Goal: Task Accomplishment & Management: Complete application form

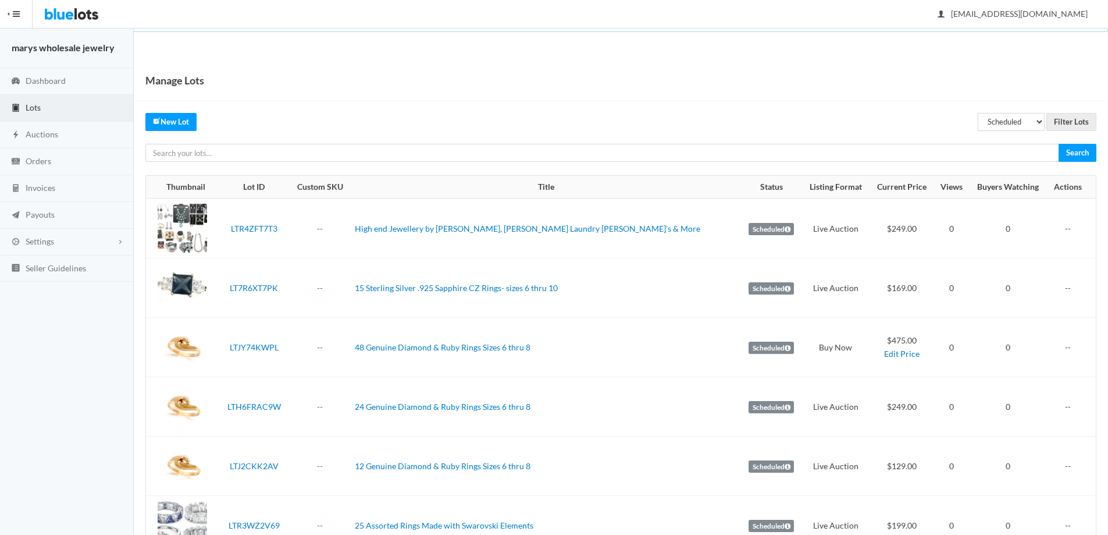
scroll to position [23, 0]
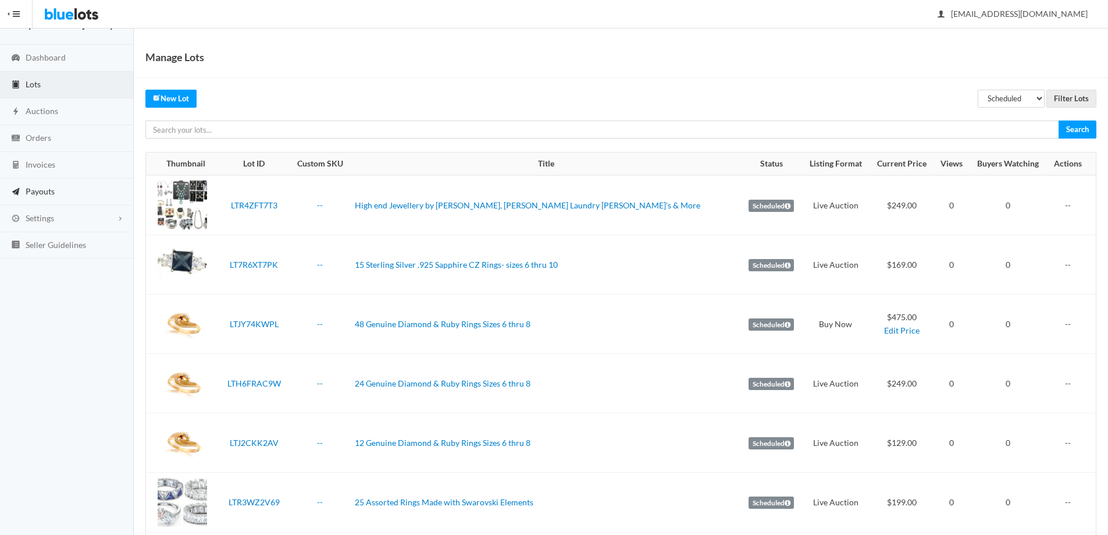
click at [47, 184] on link "Payouts" at bounding box center [67, 192] width 134 height 27
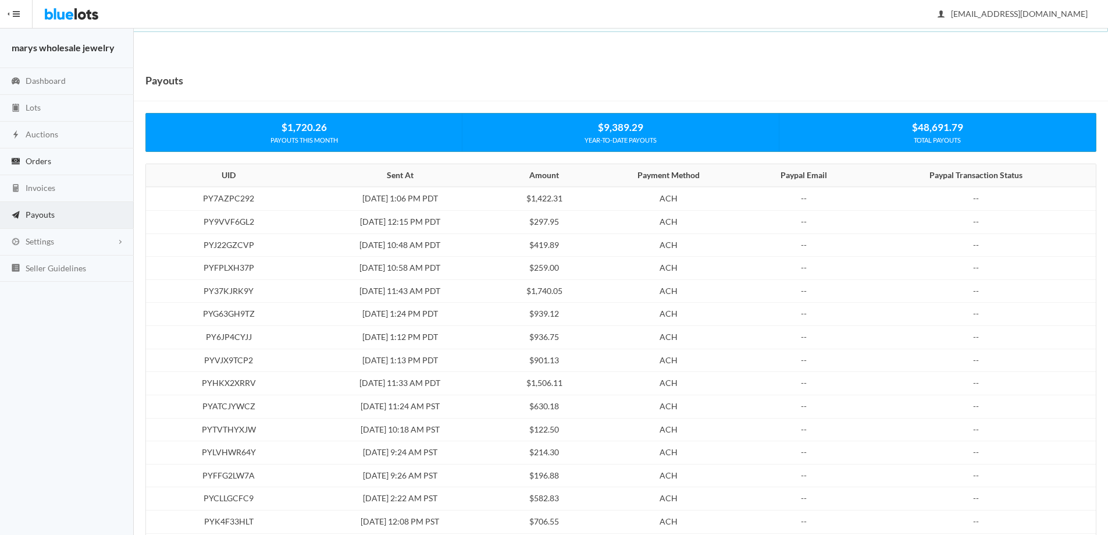
click at [39, 163] on span "Orders" at bounding box center [39, 161] width 26 height 10
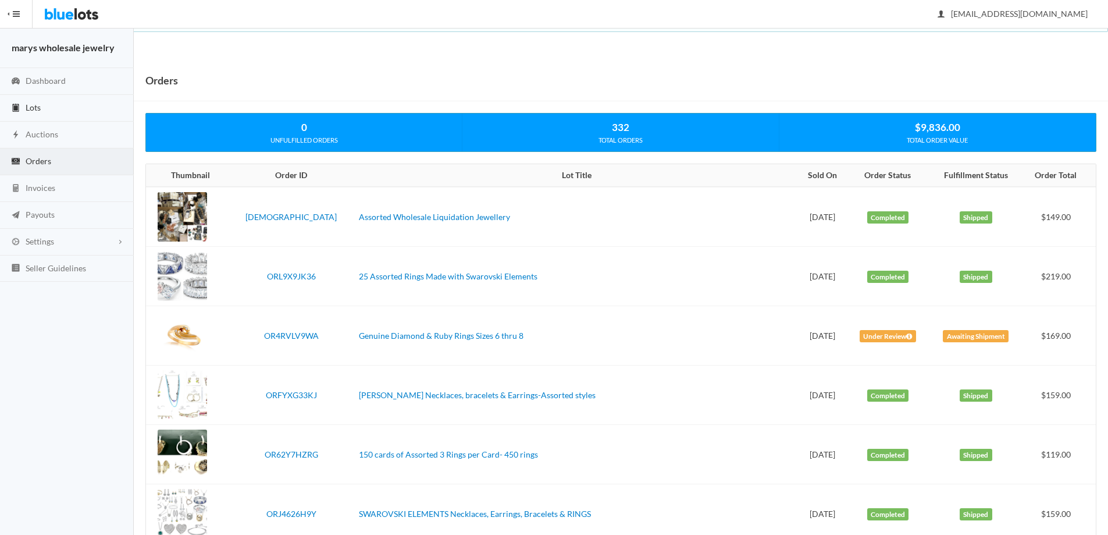
click at [39, 107] on span "Lots" at bounding box center [33, 107] width 15 height 10
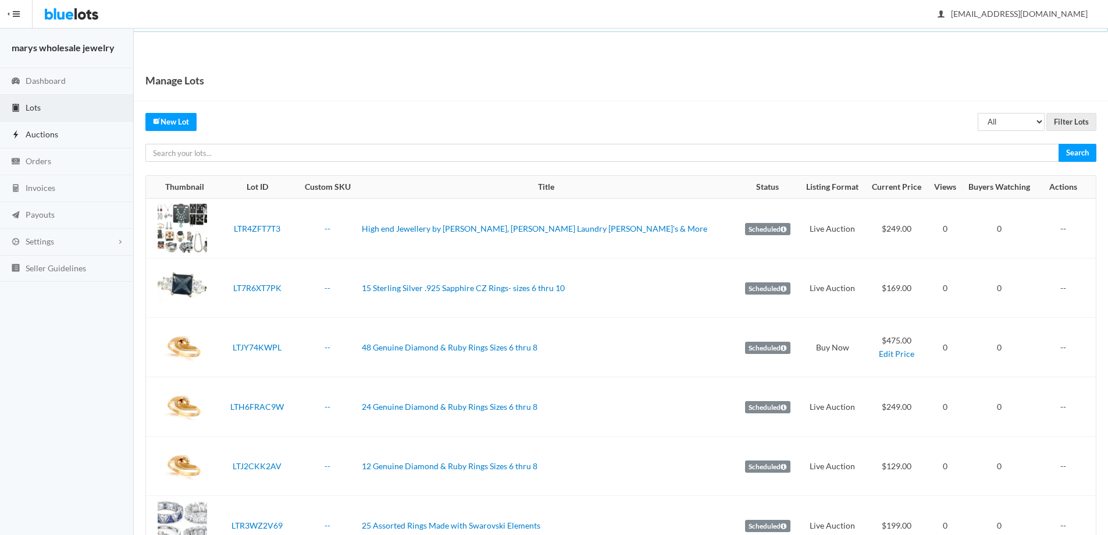
click at [23, 133] on link "Auctions" at bounding box center [67, 135] width 134 height 27
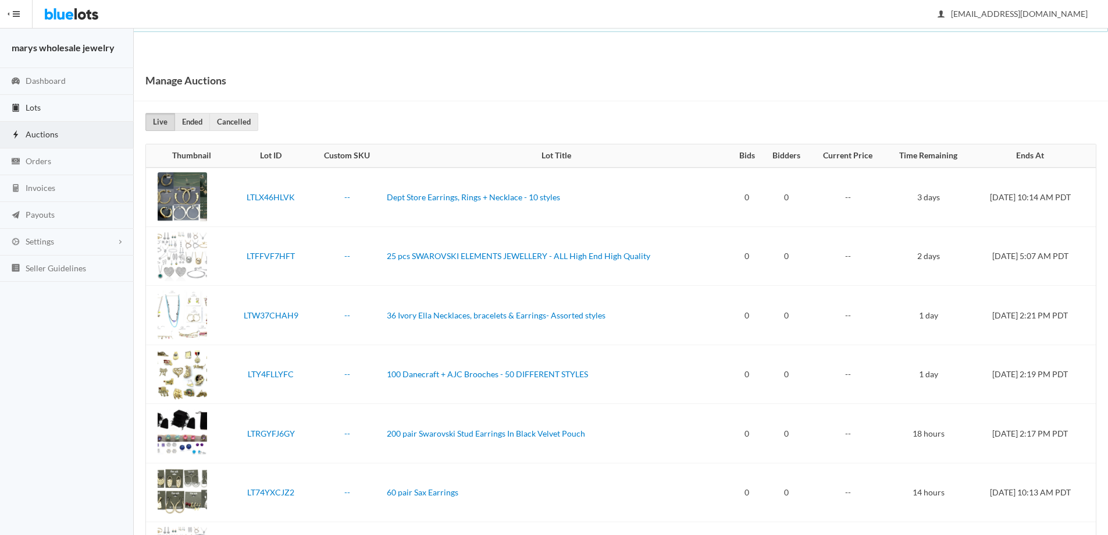
click at [28, 106] on span "Lots" at bounding box center [33, 107] width 15 height 10
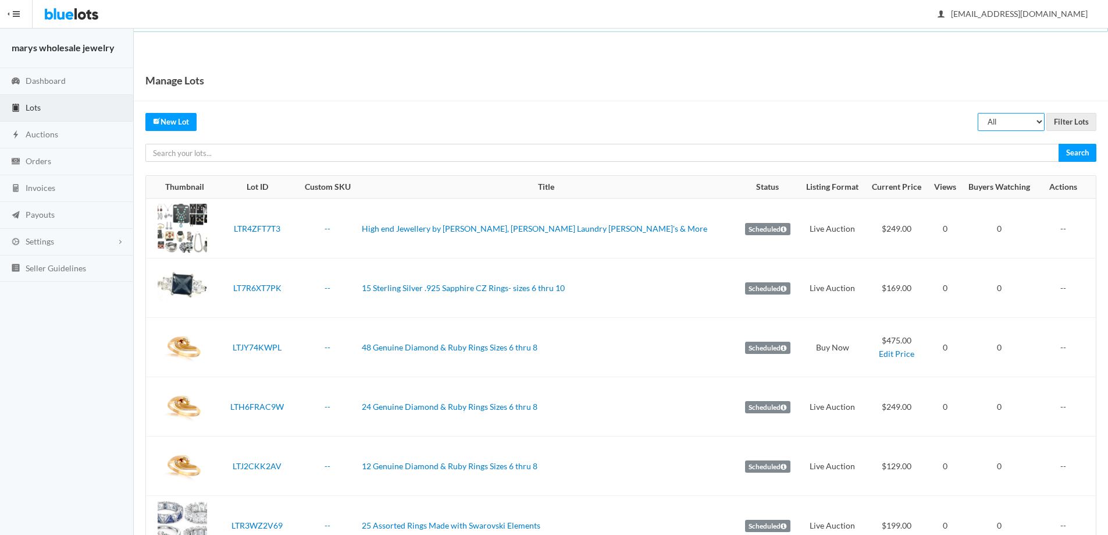
click at [1024, 127] on select "All Draft Unreviewed Rejected Scheduled Listed Sold Ended" at bounding box center [1011, 122] width 67 height 18
select select "listed"
click at [978, 113] on select "All Draft Unreviewed Rejected Scheduled Listed Sold Ended" at bounding box center [1011, 122] width 67 height 18
click at [1085, 121] on input "Filter Lots" at bounding box center [1072, 122] width 50 height 18
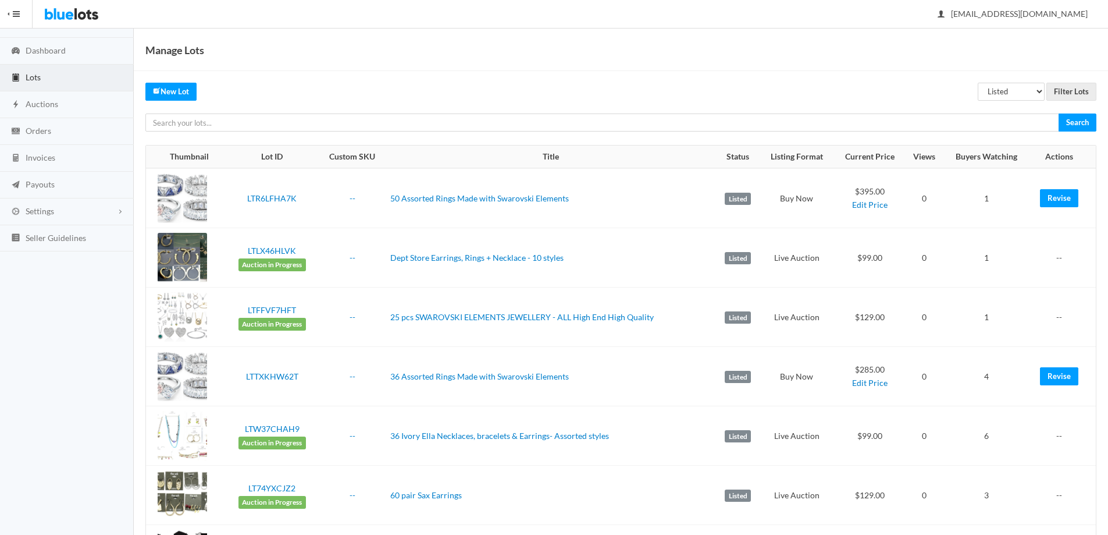
scroll to position [33, 0]
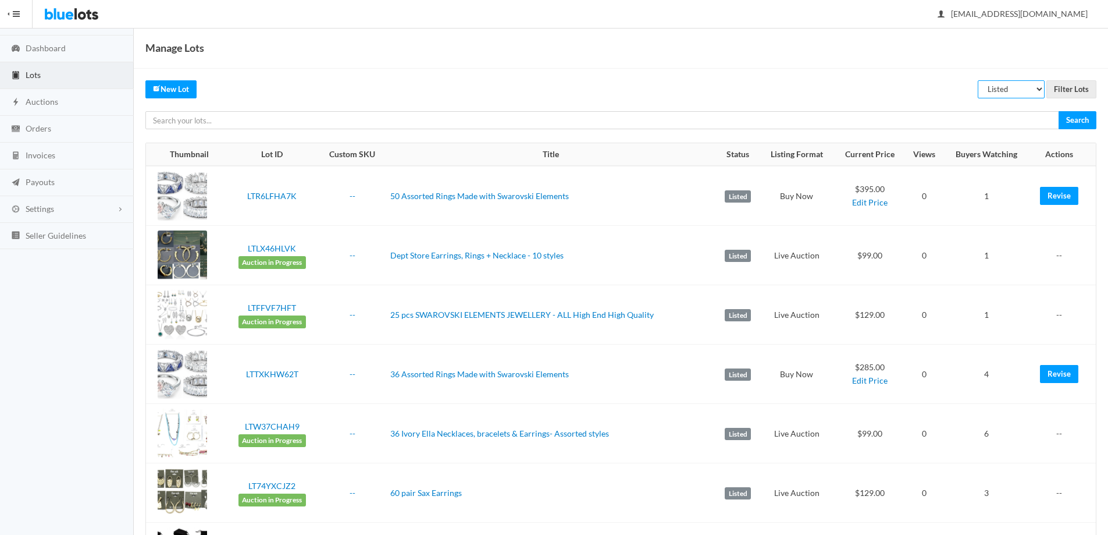
click at [1044, 88] on select "All Draft Unreviewed Rejected Scheduled Listed Sold Ended" at bounding box center [1011, 89] width 67 height 18
select select "unreviewed"
click at [978, 80] on select "All Draft Unreviewed Rejected Scheduled Listed Sold Ended" at bounding box center [1011, 89] width 67 height 18
click at [1059, 92] on input "Filter Lots" at bounding box center [1072, 89] width 50 height 18
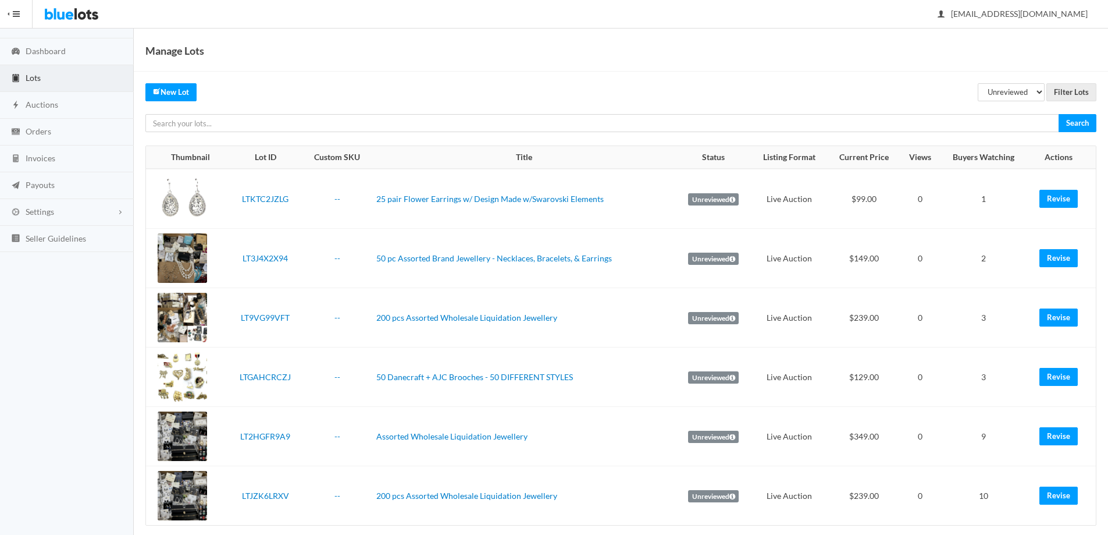
scroll to position [44, 0]
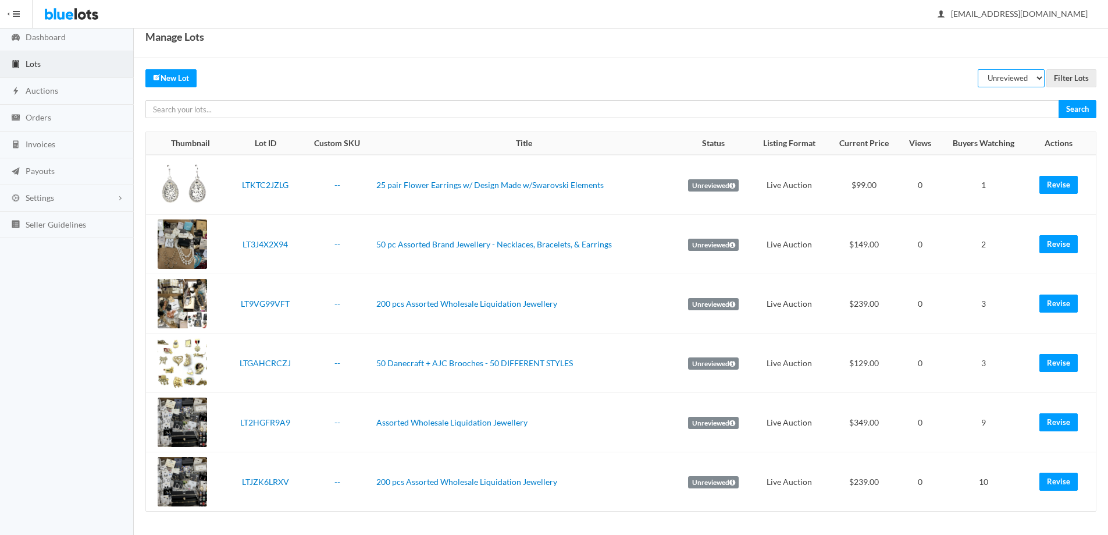
click at [1016, 81] on select "All Draft Unreviewed Rejected Scheduled Listed Sold Ended" at bounding box center [1011, 78] width 67 height 18
select select "scheduled"
click at [978, 69] on select "All Draft Unreviewed Rejected Scheduled Listed Sold Ended" at bounding box center [1011, 78] width 67 height 18
click at [1062, 81] on input "Filter Lots" at bounding box center [1072, 78] width 50 height 18
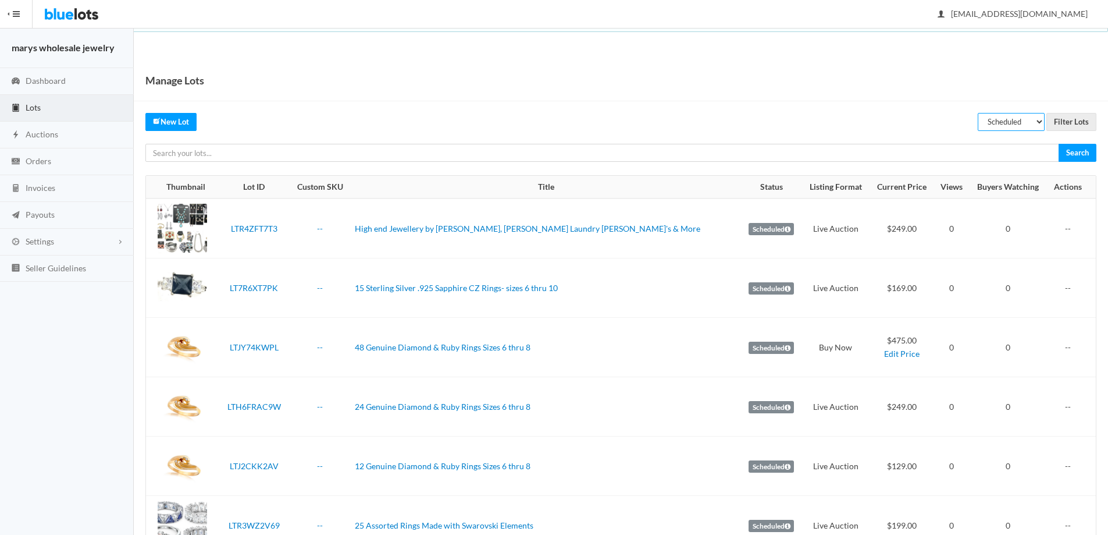
click at [1036, 119] on select "All Draft Unreviewed Rejected Scheduled Listed Sold Ended" at bounding box center [1011, 122] width 67 height 18
select select "listed"
click at [978, 113] on select "All Draft Unreviewed Rejected Scheduled Listed Sold Ended" at bounding box center [1011, 122] width 67 height 18
click at [1072, 120] on input "Filter Lots" at bounding box center [1072, 122] width 50 height 18
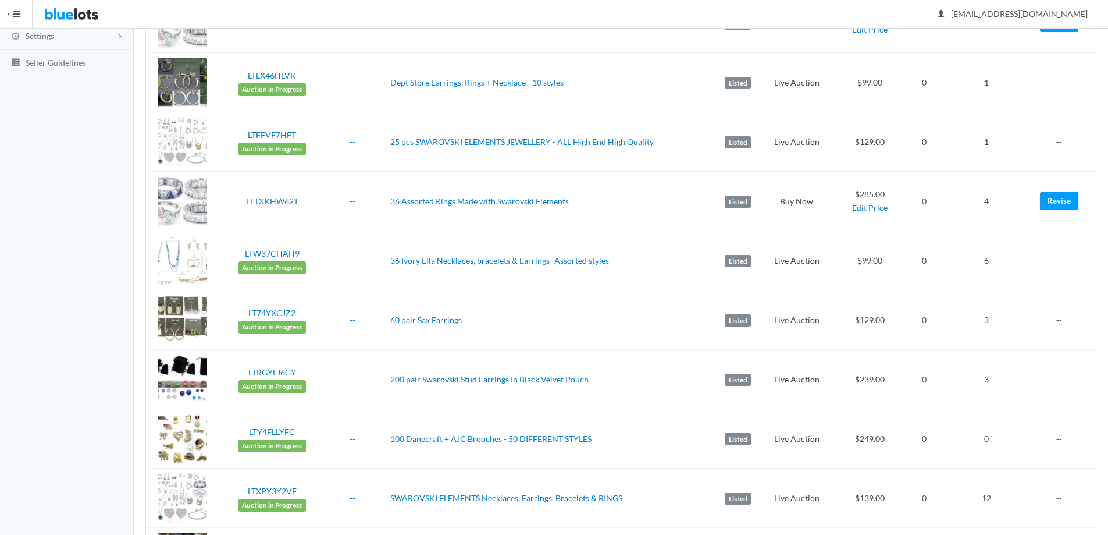
scroll to position [202, 0]
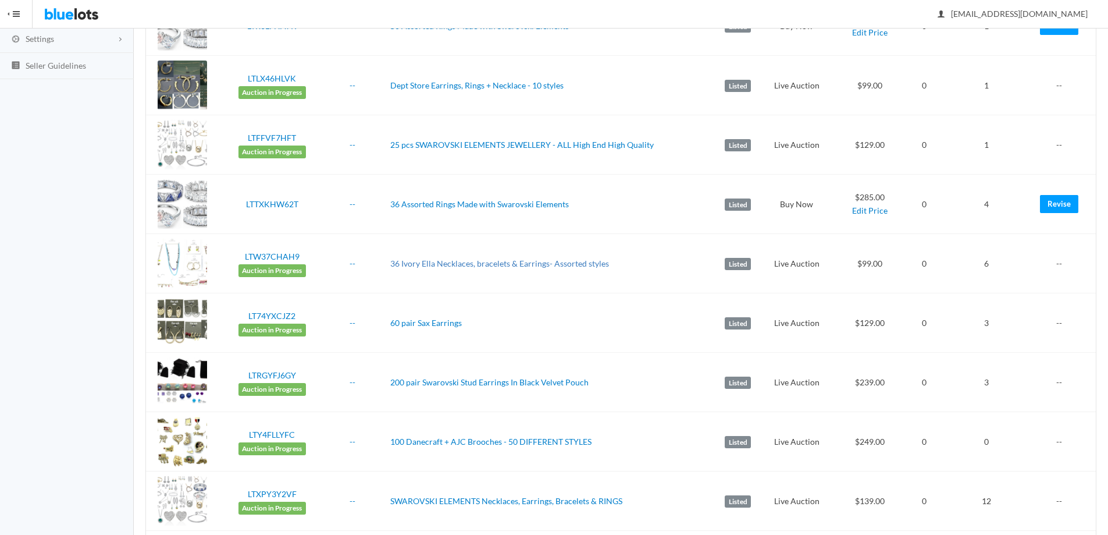
click at [503, 261] on link "36 Ivory Ella Necklaces, bracelets & Earrings- Assorted styles" at bounding box center [499, 263] width 219 height 10
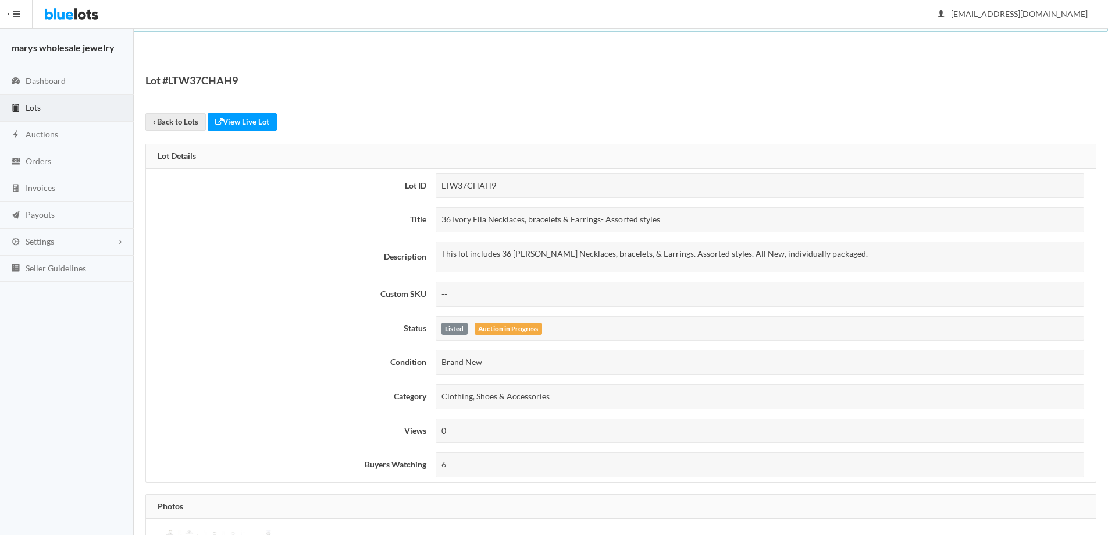
drag, startPoint x: 442, startPoint y: 215, endPoint x: 661, endPoint y: 220, distance: 219.4
click at [663, 220] on div "36 Ivory Ella Necklaces, bracelets & Earrings- Assorted styles" at bounding box center [760, 219] width 649 height 25
copy div "36 Ivory Ella Necklaces, bracelets & Earrings- Assorted styles"
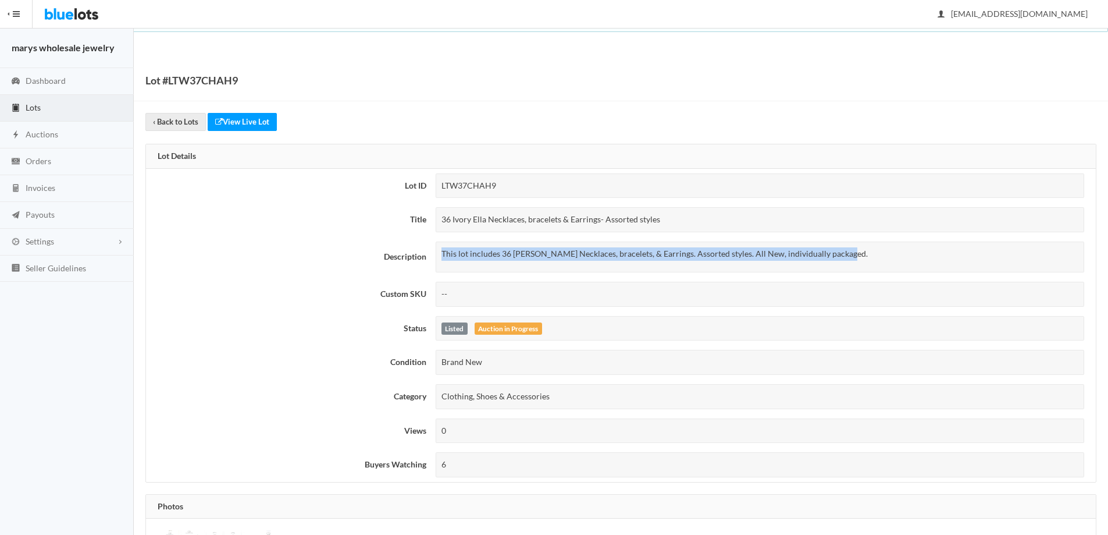
drag, startPoint x: 443, startPoint y: 252, endPoint x: 827, endPoint y: 251, distance: 384.5
click at [851, 245] on div "This lot includes 36 Ivory Ella Necklaces, bracelets, & Earrings. Assorted styl…" at bounding box center [760, 256] width 649 height 31
copy p "This lot includes 36 Ivory Ella Necklaces, bracelets, & Earrings. Assorted styl…"
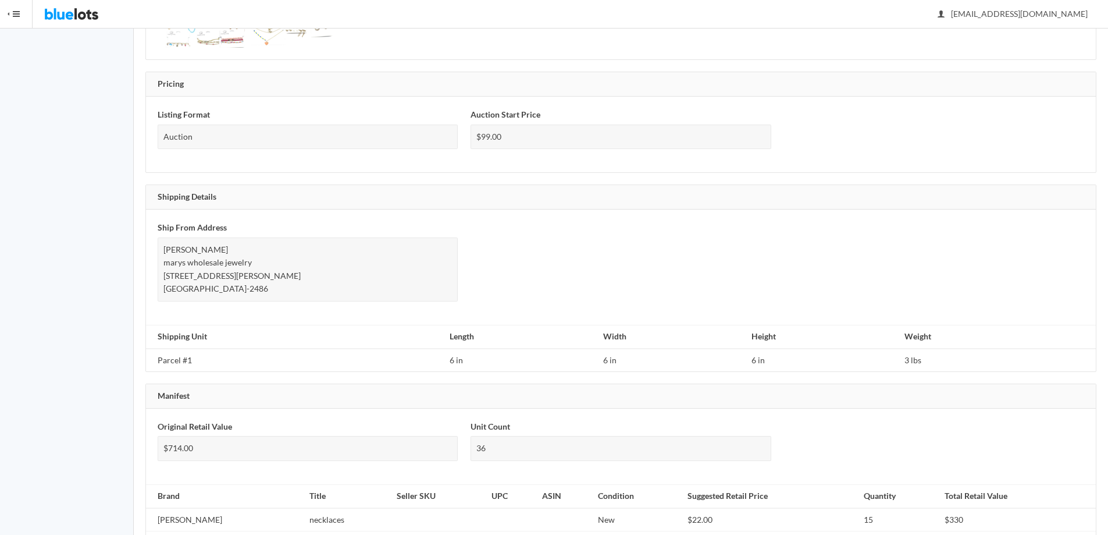
scroll to position [606, 0]
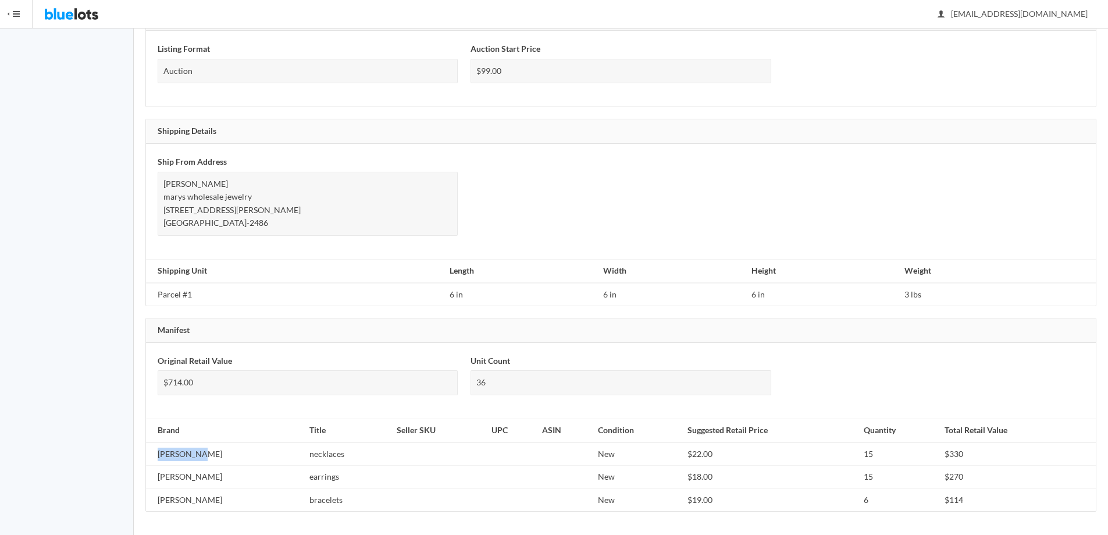
drag, startPoint x: 154, startPoint y: 453, endPoint x: 207, endPoint y: 446, distance: 53.9
click at [207, 446] on td "Ivory Ella" at bounding box center [225, 453] width 159 height 23
copy td "Ivory Ella"
drag, startPoint x: 254, startPoint y: 454, endPoint x: 300, endPoint y: 454, distance: 46.0
click at [305, 454] on td "necklaces" at bounding box center [348, 453] width 87 height 23
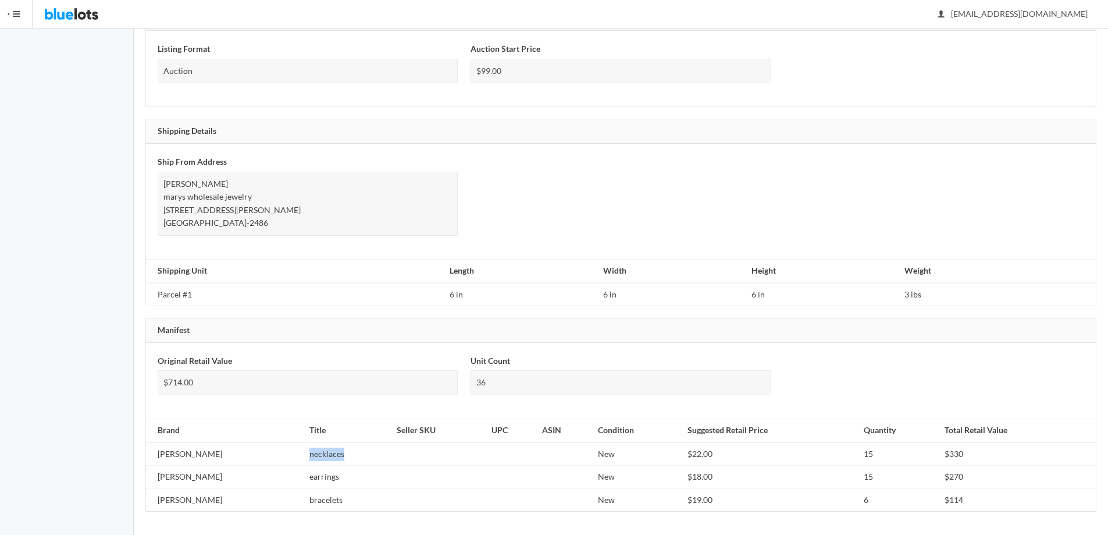
copy td "necklaces"
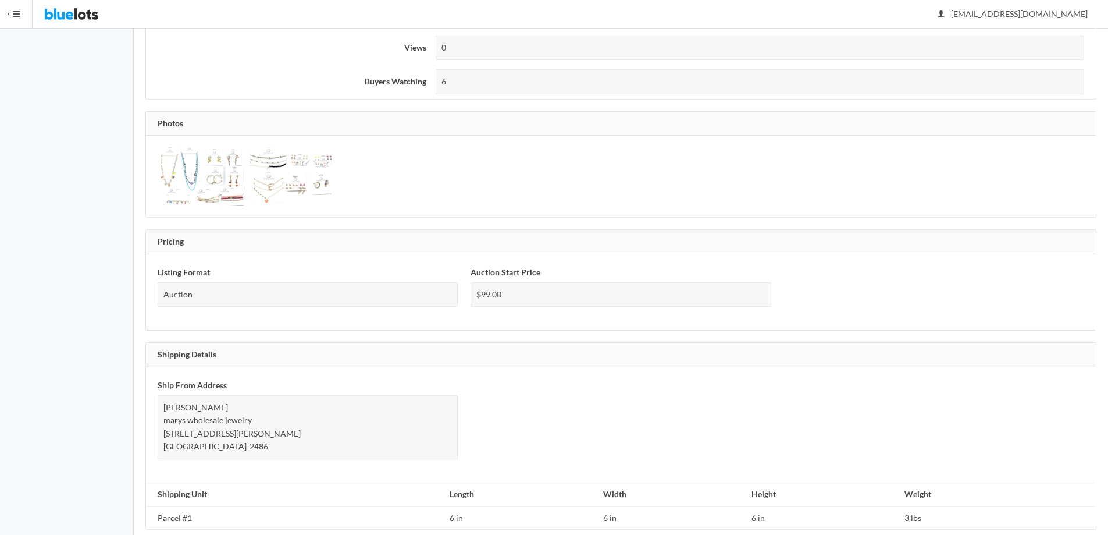
scroll to position [325, 0]
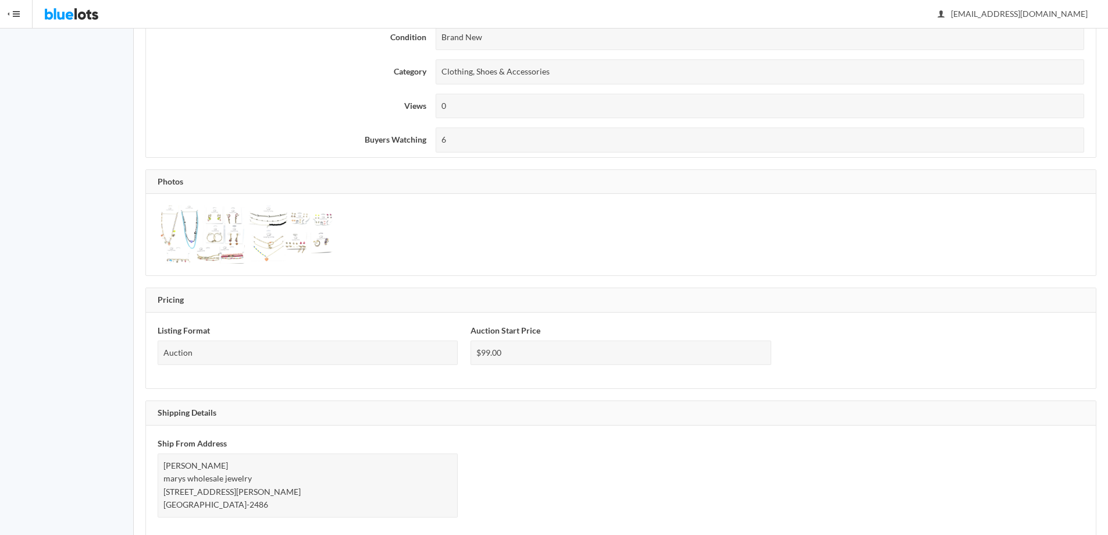
click at [212, 220] on img at bounding box center [201, 234] width 87 height 58
click at [280, 223] on img at bounding box center [290, 234] width 87 height 58
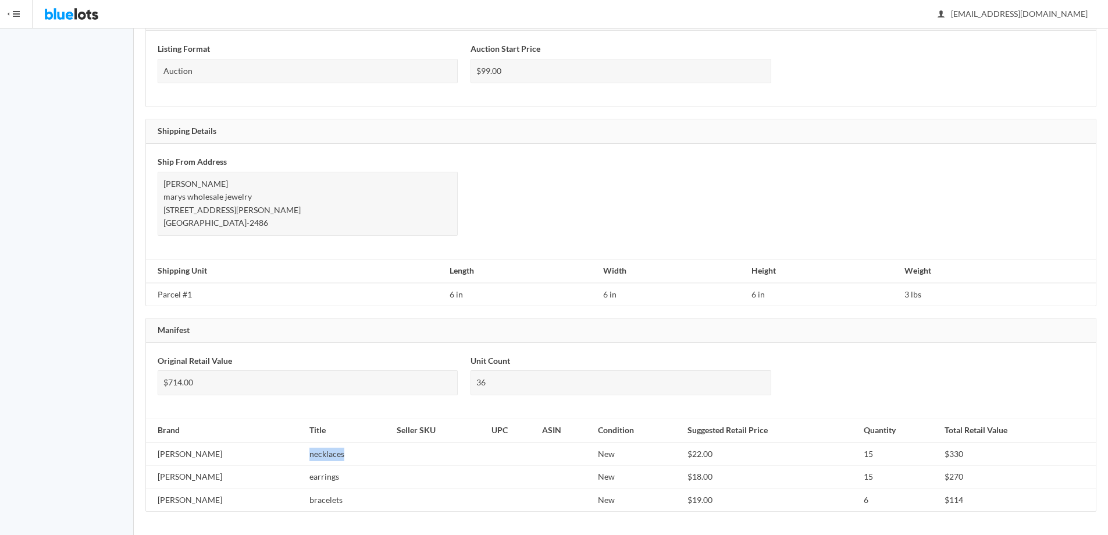
scroll to position [0, 0]
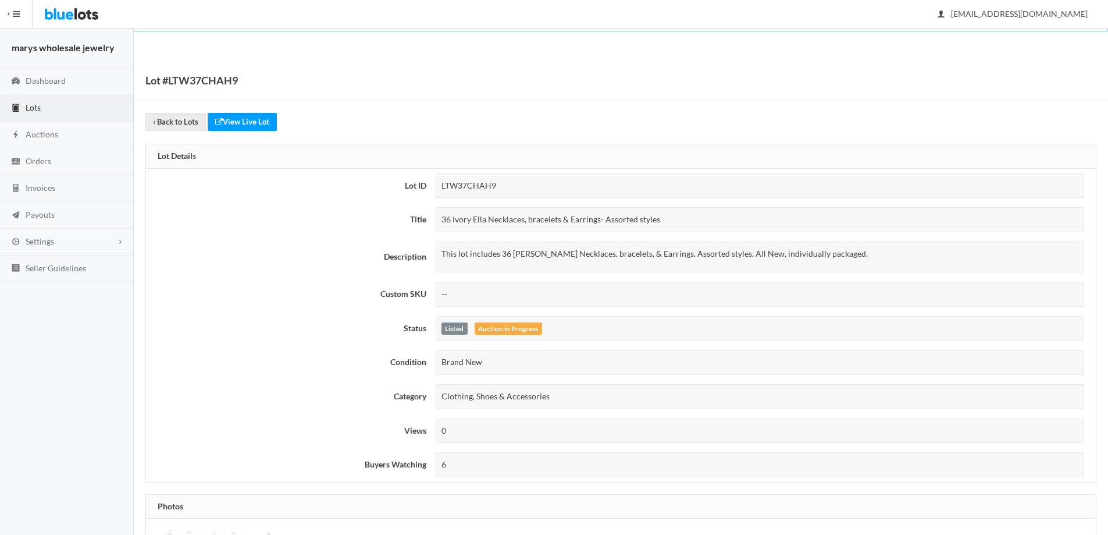
click at [37, 112] on link "Lots" at bounding box center [67, 108] width 134 height 27
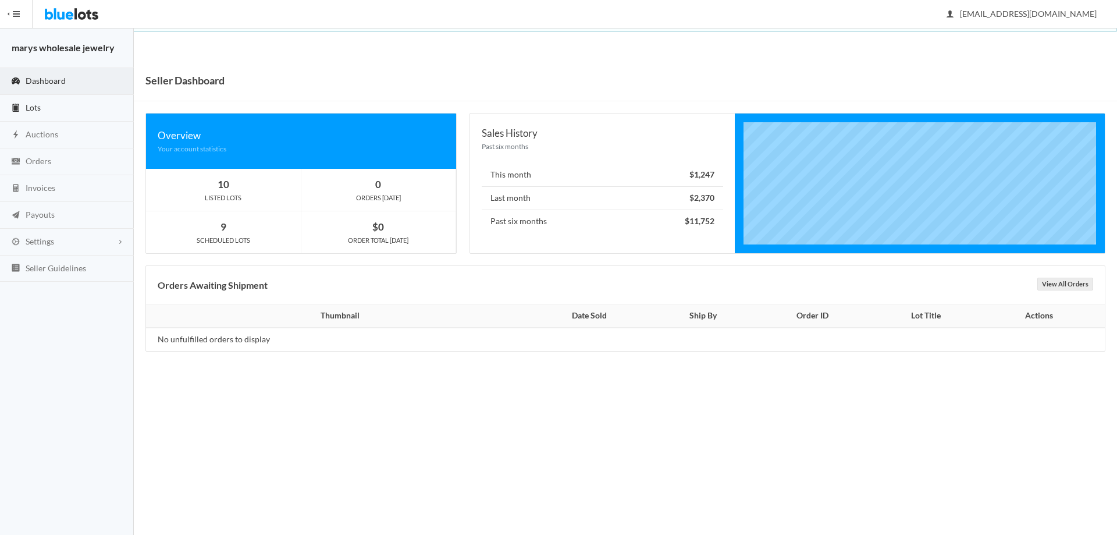
click at [40, 108] on span "Lots" at bounding box center [33, 107] width 15 height 10
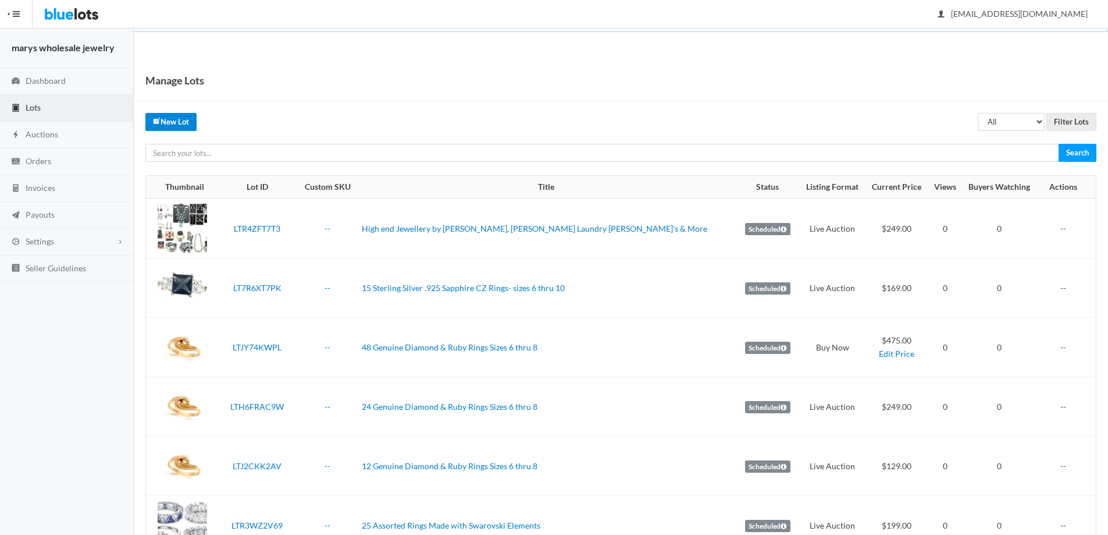
click at [167, 126] on link "New Lot" at bounding box center [170, 122] width 51 height 18
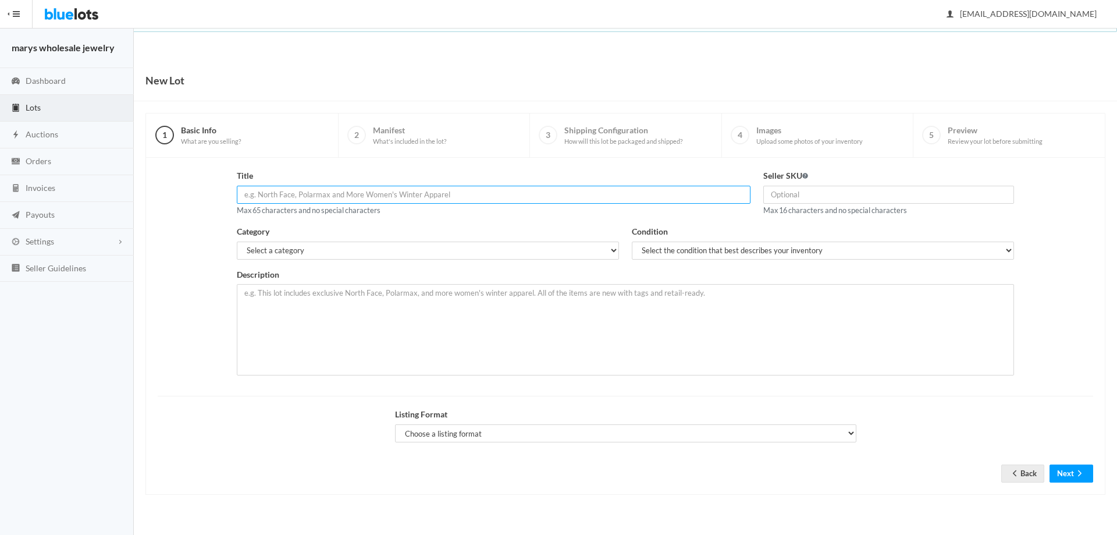
paste input "36 Ivory Ella Necklaces, bracelets & Earrings- Assorted styles"
click at [253, 188] on input "36 Ivory Ella Necklaces, bracelets & Earrings- Assorted styles" at bounding box center [494, 195] width 514 height 18
type input "72 Ivory Ella Necklaces, bracelets & Earrings- Assorted styles"
click at [411, 250] on select "Select a category Electronics Clothing, Shoes & Accessories Appliances Home & G…" at bounding box center [428, 250] width 382 height 18
select select "2"
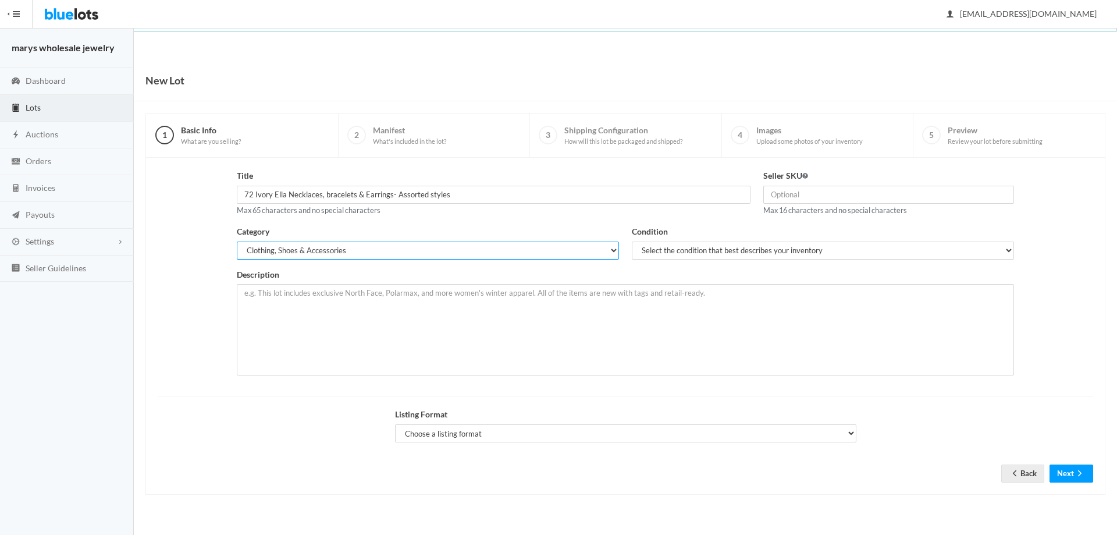
click at [237, 241] on select "Select a category Electronics Clothing, Shoes & Accessories Appliances Home & G…" at bounding box center [428, 250] width 382 height 18
click at [741, 246] on select "Select the condition that best describes your inventory Brand New Shelf Pulls C…" at bounding box center [823, 250] width 382 height 18
select select "1"
click at [632, 241] on select "Select the condition that best describes your inventory Brand New Shelf Pulls C…" at bounding box center [823, 250] width 382 height 18
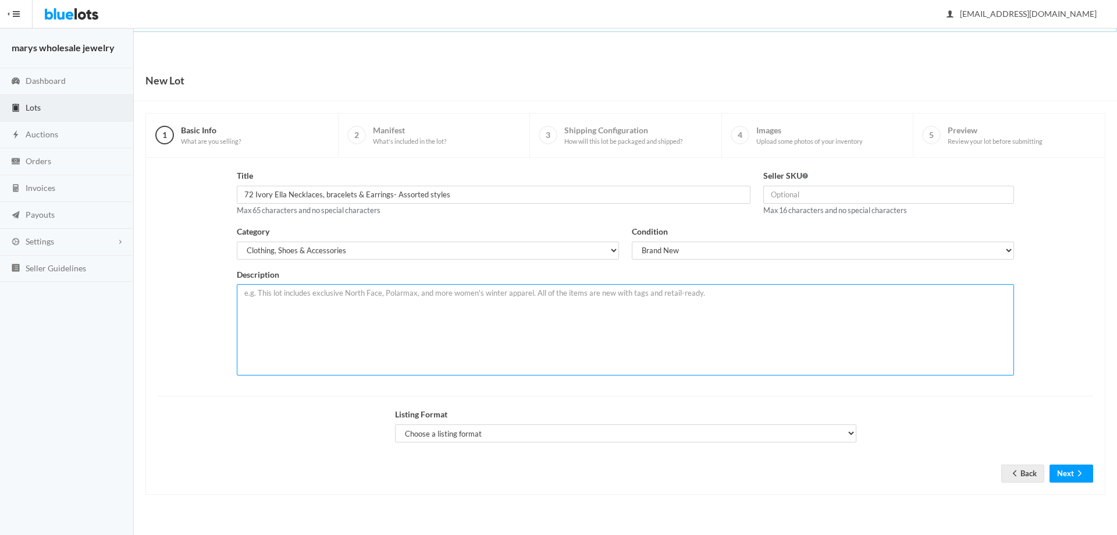
paste textarea "This lot includes 36 Ivory Ella Necklaces, bracelets, & Earrings. Assorted styl…"
click at [305, 296] on textarea "This lot includes 36 Ivory Ella Necklaces, bracelets, & Earrings. Assorted styl…" at bounding box center [625, 329] width 777 height 91
click at [306, 293] on textarea "This lot includes 36 Ivory Ella Necklaces, bracelets, & Earrings. Assorted styl…" at bounding box center [625, 329] width 777 height 91
type textarea "This lot includes 72 Ivory Ella Necklaces, bracelets, & Earrings. Assorted styl…"
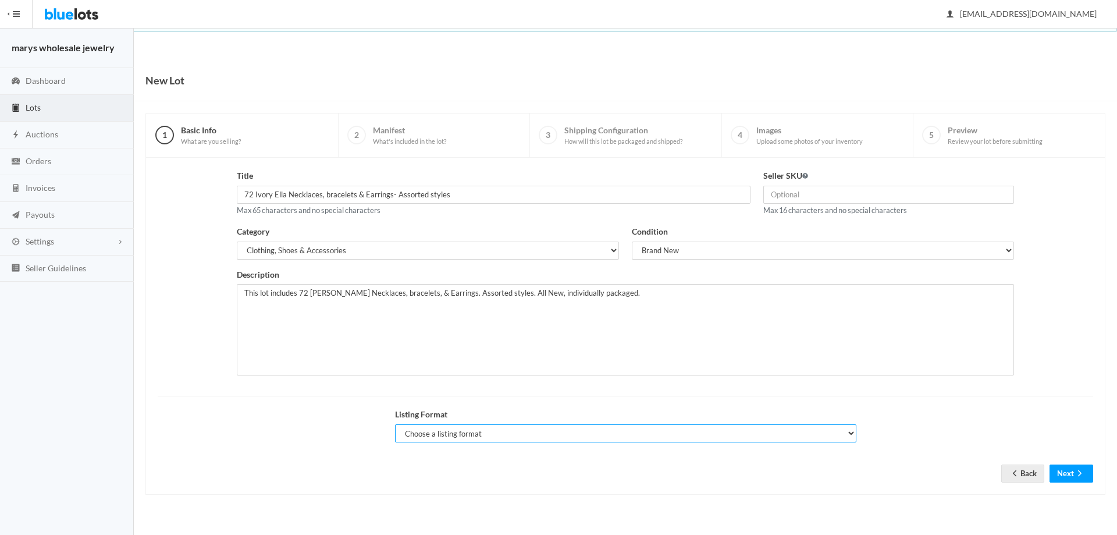
click at [524, 430] on select "Choose a listing format Auction Buy Now" at bounding box center [625, 433] width 461 height 18
select select "true"
click at [395, 424] on select "Choose a listing format Auction Buy Now" at bounding box center [625, 433] width 461 height 18
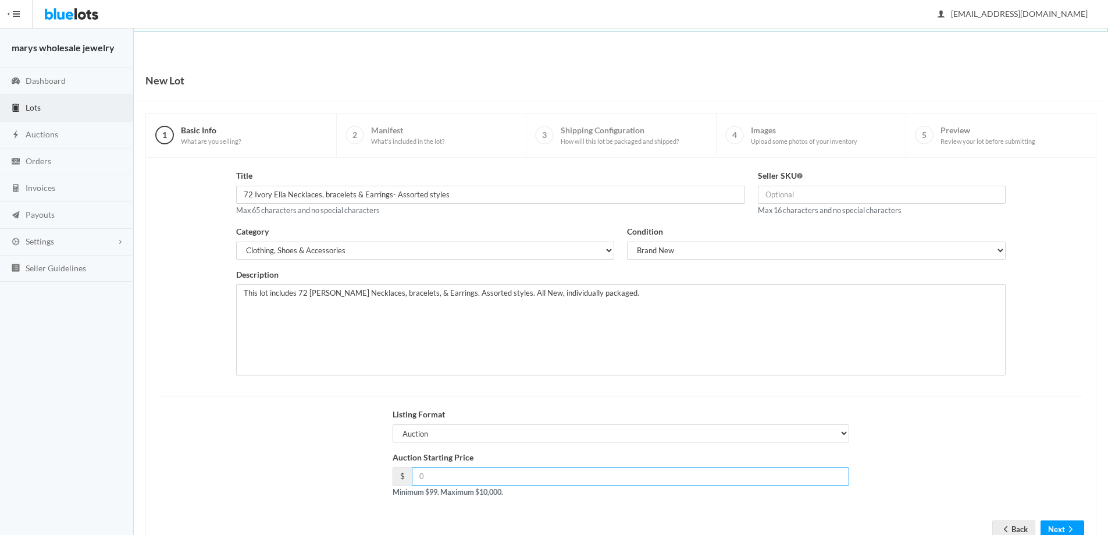
click at [502, 483] on input "number" at bounding box center [631, 476] width 438 height 18
click at [502, 482] on input "number" at bounding box center [631, 476] width 438 height 18
type input "195.00"
click at [1063, 523] on button "Next" at bounding box center [1063, 529] width 44 height 18
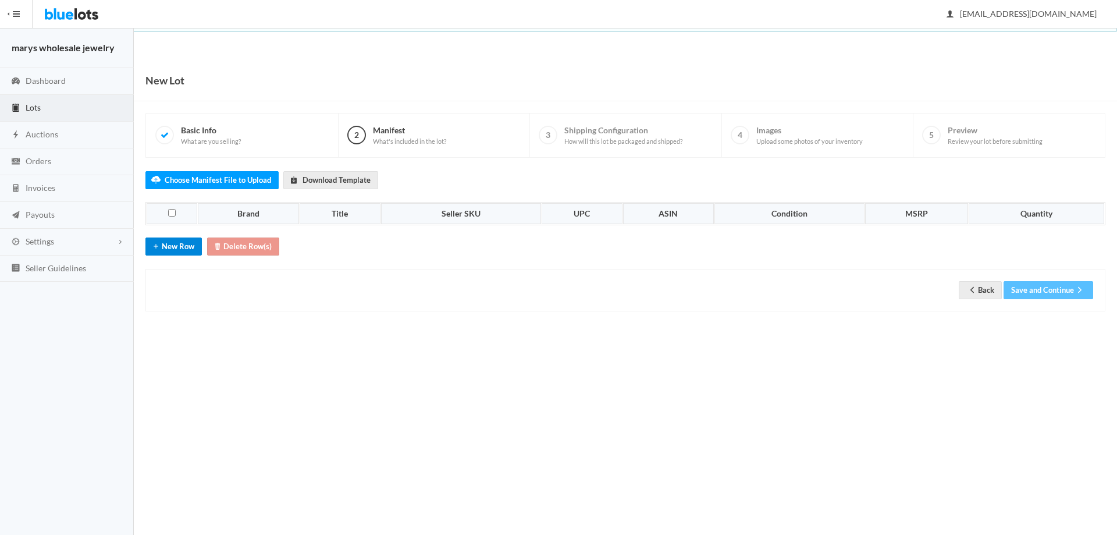
click at [182, 238] on button "New Row" at bounding box center [173, 246] width 56 height 18
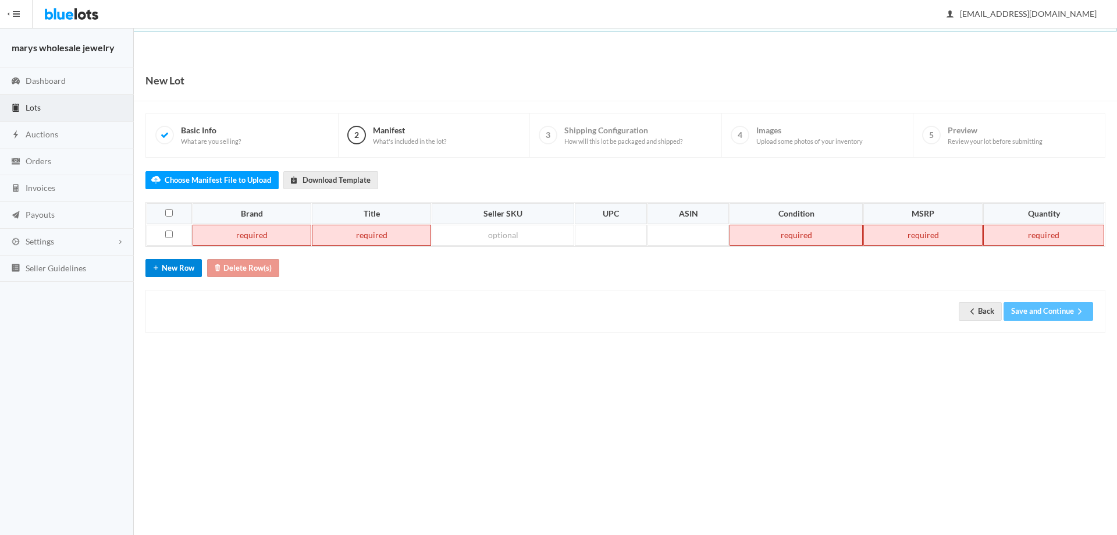
click at [173, 269] on button "New Row" at bounding box center [173, 268] width 56 height 18
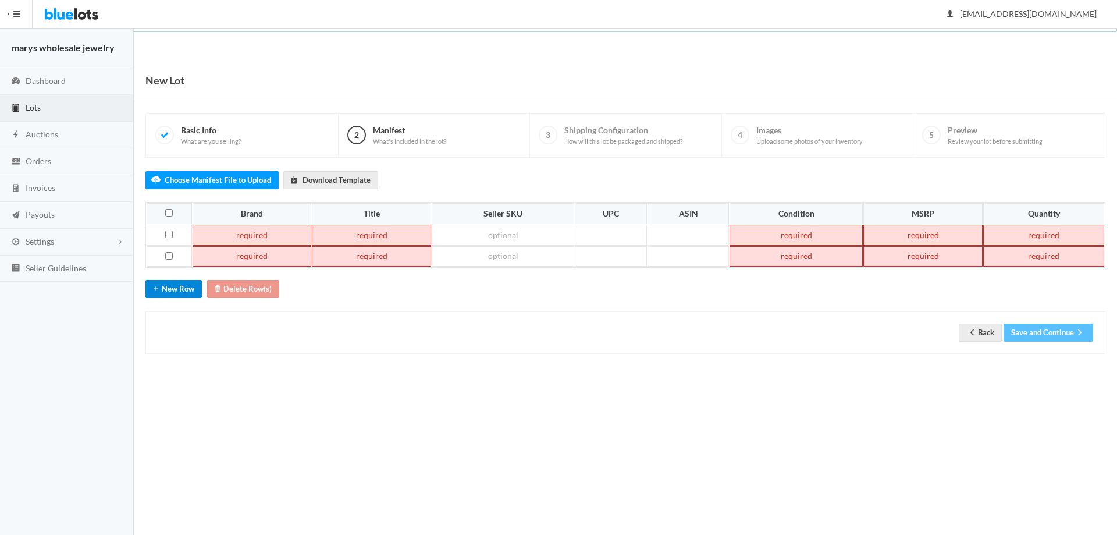
click at [165, 295] on button "New Row" at bounding box center [173, 289] width 56 height 18
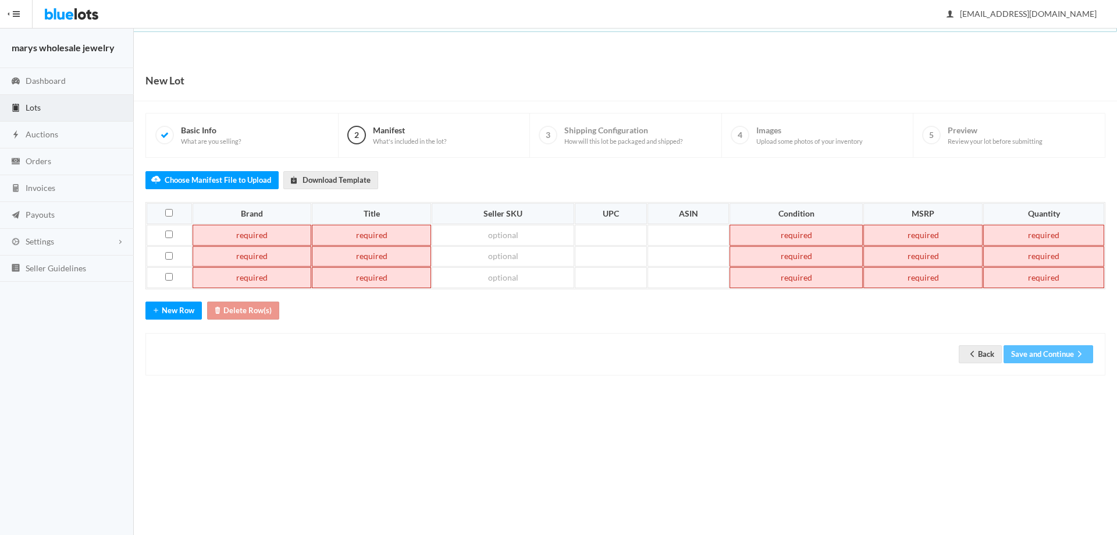
paste td
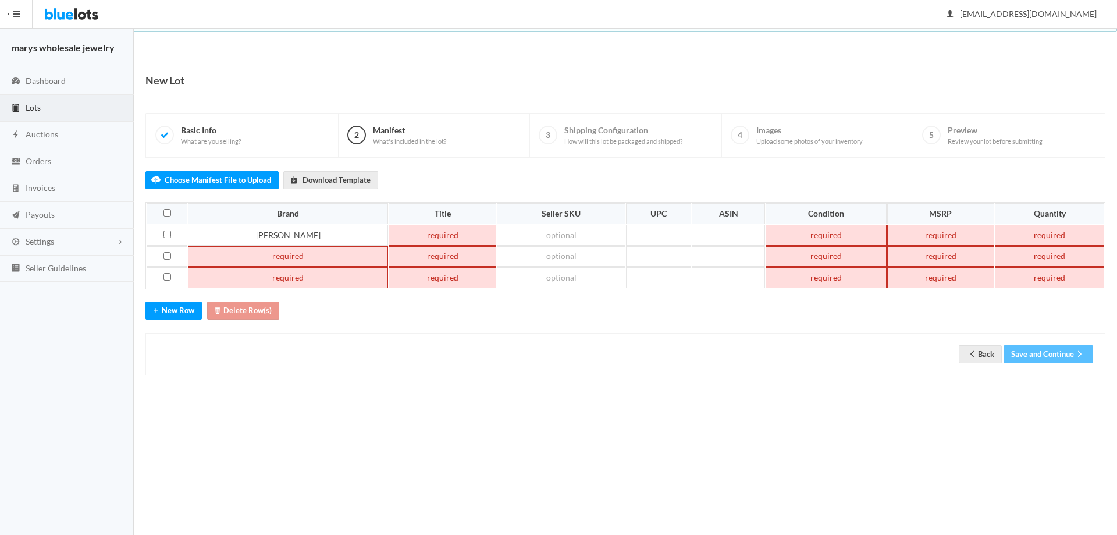
paste td
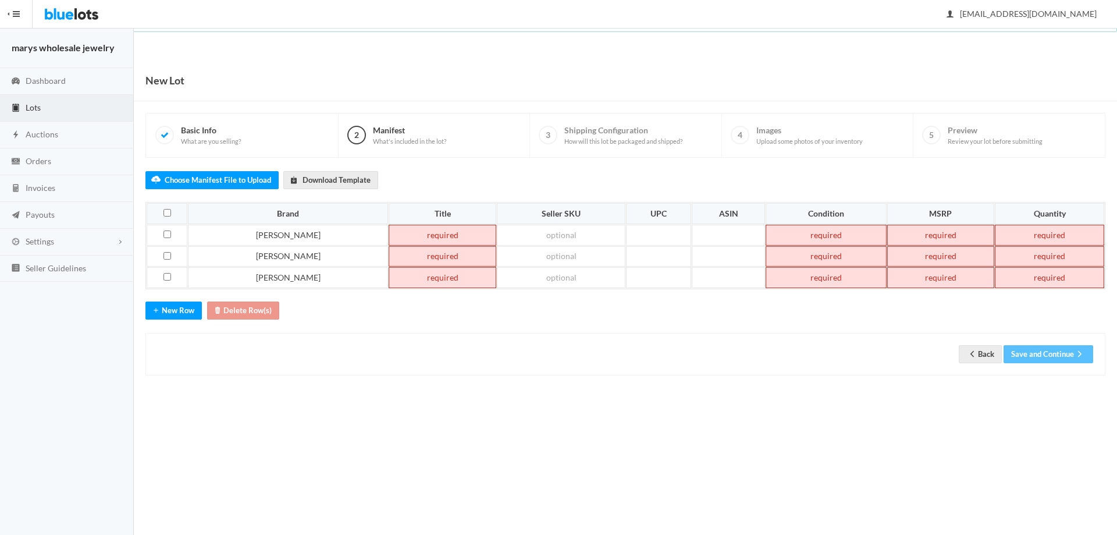
paste td
click at [386, 253] on td at bounding box center [444, 256] width 116 height 21
click at [386, 277] on td at bounding box center [444, 277] width 116 height 21
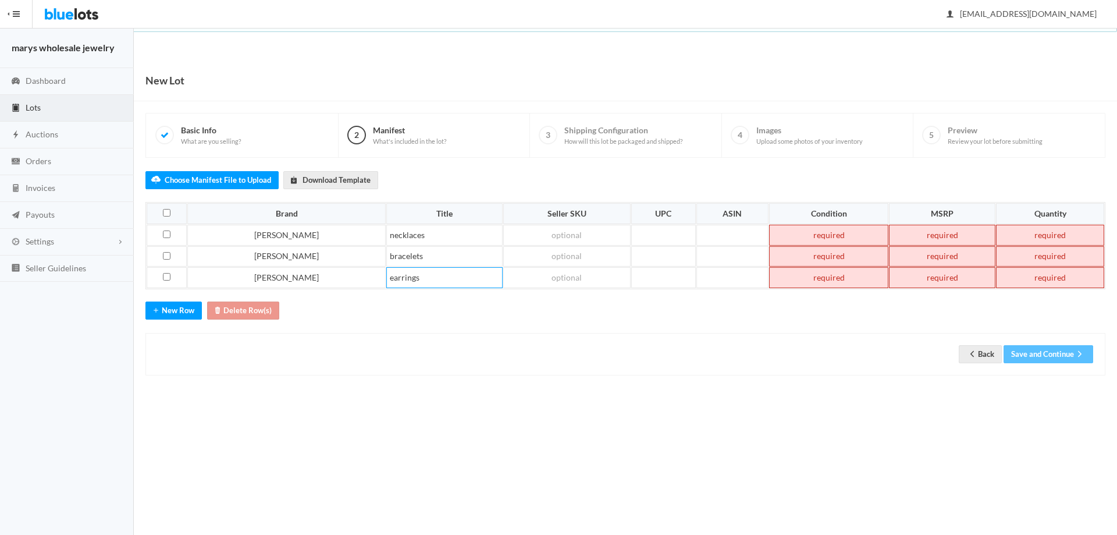
click at [770, 237] on td at bounding box center [828, 235] width 119 height 21
click at [805, 259] on td at bounding box center [828, 256] width 119 height 21
click at [812, 277] on td at bounding box center [828, 277] width 119 height 21
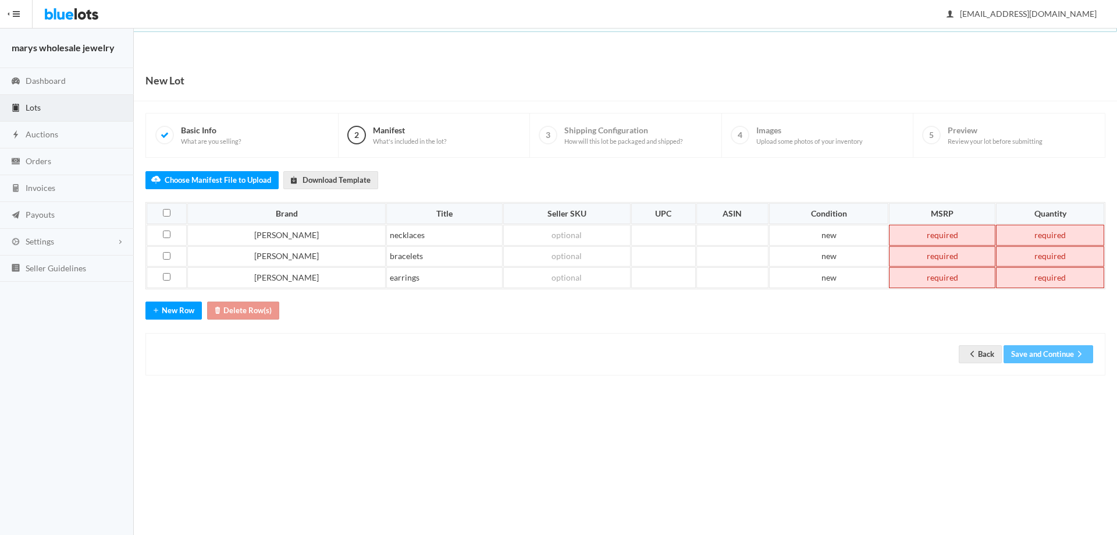
click at [1047, 236] on td at bounding box center [1050, 235] width 108 height 21
click at [1047, 257] on td at bounding box center [1050, 256] width 108 height 21
click at [1047, 277] on td at bounding box center [1050, 277] width 108 height 21
click at [924, 232] on td at bounding box center [942, 235] width 106 height 21
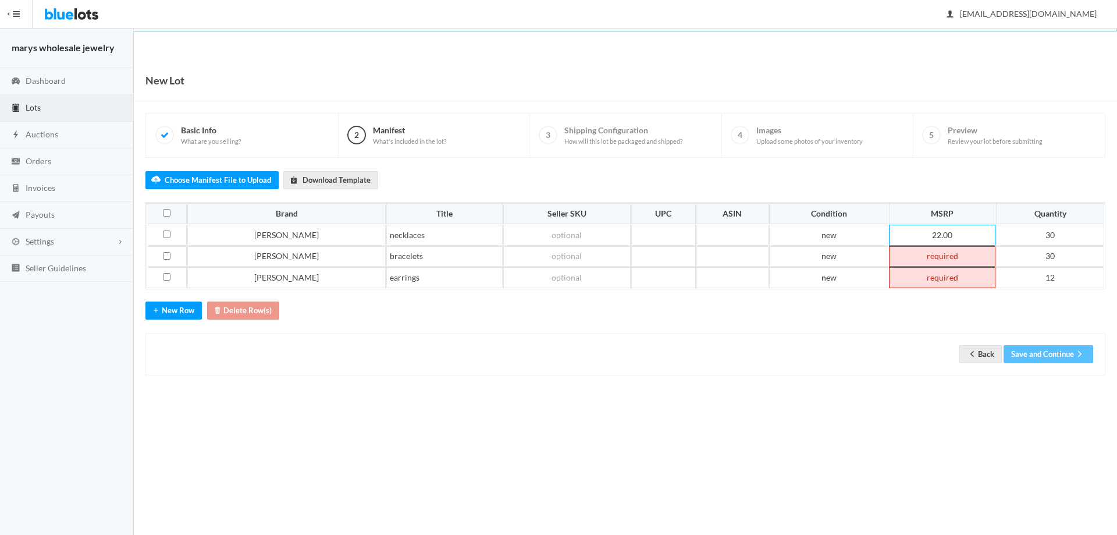
click at [927, 255] on td at bounding box center [942, 256] width 106 height 21
click at [923, 277] on td at bounding box center [942, 277] width 106 height 21
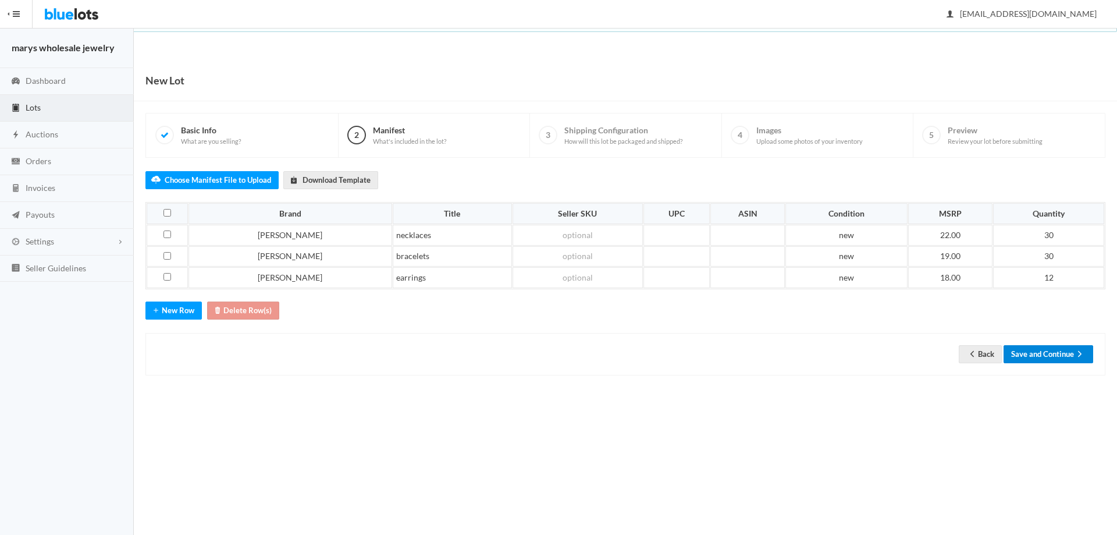
click at [1048, 355] on button "Save and Continue" at bounding box center [1049, 354] width 90 height 18
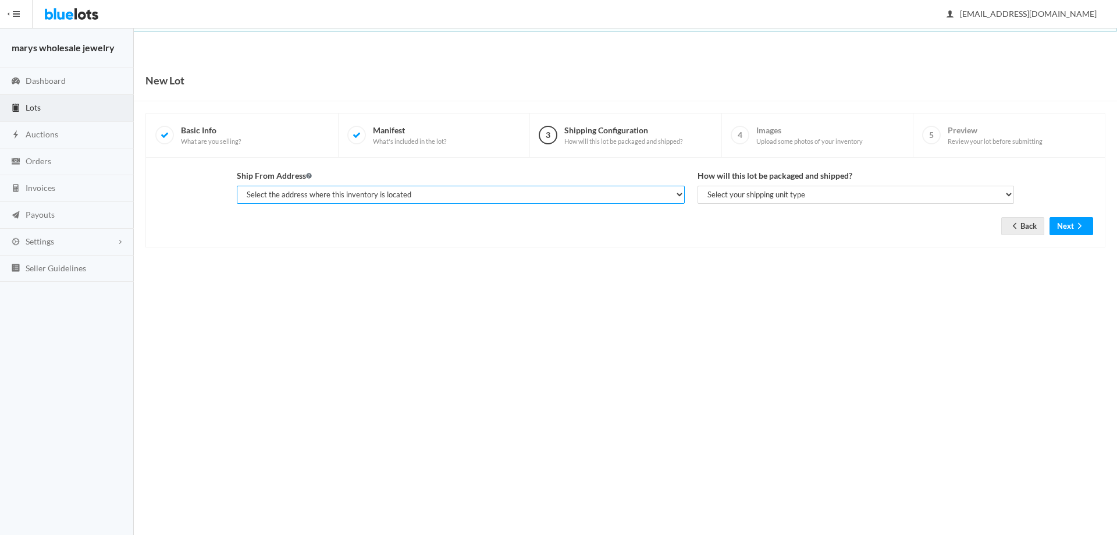
click at [404, 196] on select "Select the address where this inventory is located [PERSON_NAME], marys wholesa…" at bounding box center [461, 195] width 448 height 18
select select "19963"
click at [237, 186] on select "Select the address where this inventory is located gerald kent, marys wholesale…" at bounding box center [461, 195] width 448 height 18
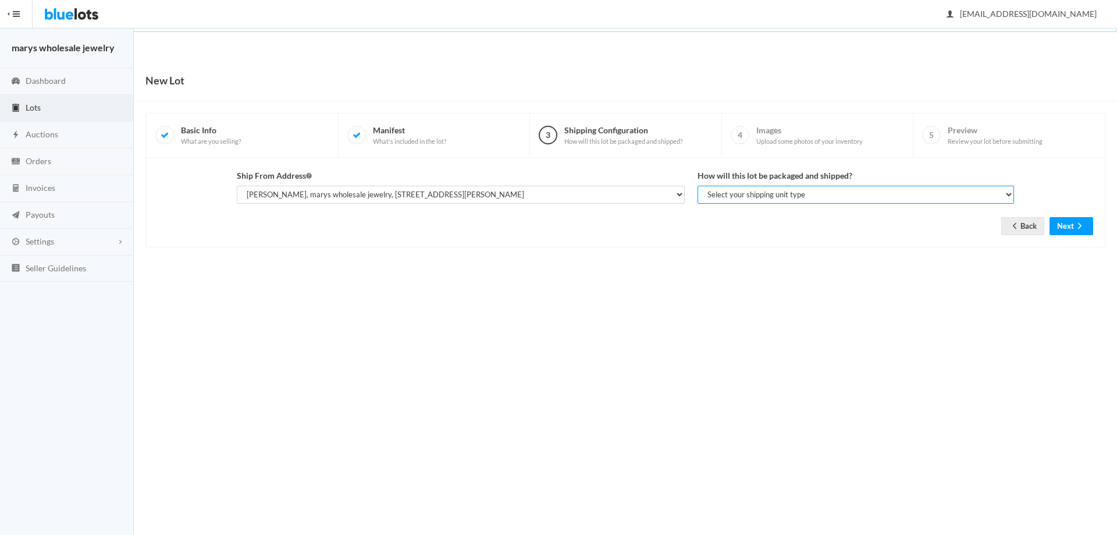
click at [717, 199] on select "Select your shipping unit type Parcel Pallet Truckload" at bounding box center [856, 195] width 316 height 18
select select "parcel"
click at [698, 186] on select "Select your shipping unit type Parcel Pallet Truckload" at bounding box center [856, 195] width 316 height 18
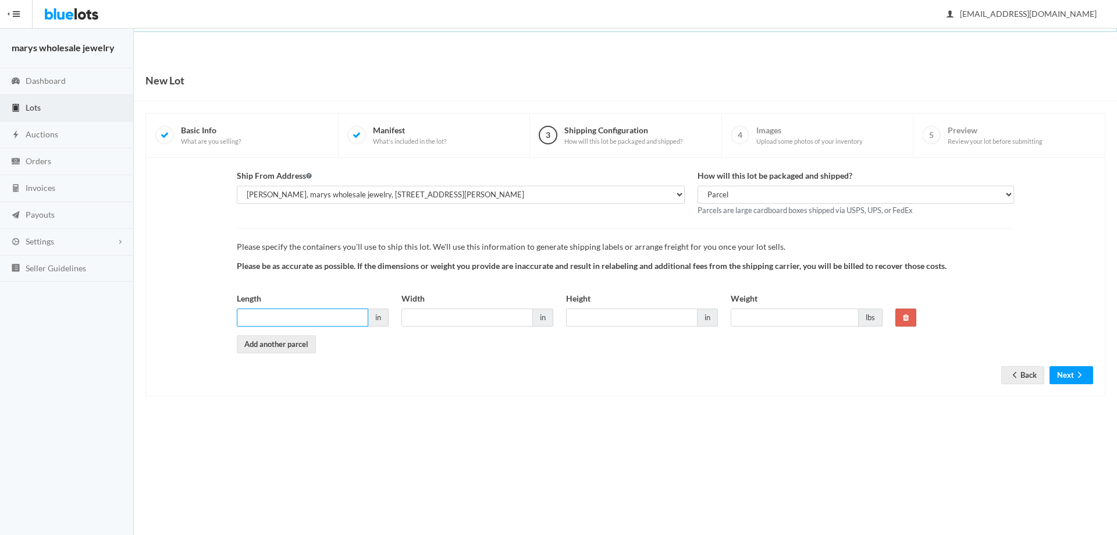
click at [297, 318] on input "Length" at bounding box center [302, 317] width 131 height 18
type input "8"
click at [456, 317] on input "Width" at bounding box center [466, 317] width 131 height 18
type input "8"
click at [603, 314] on input "Height" at bounding box center [631, 317] width 131 height 18
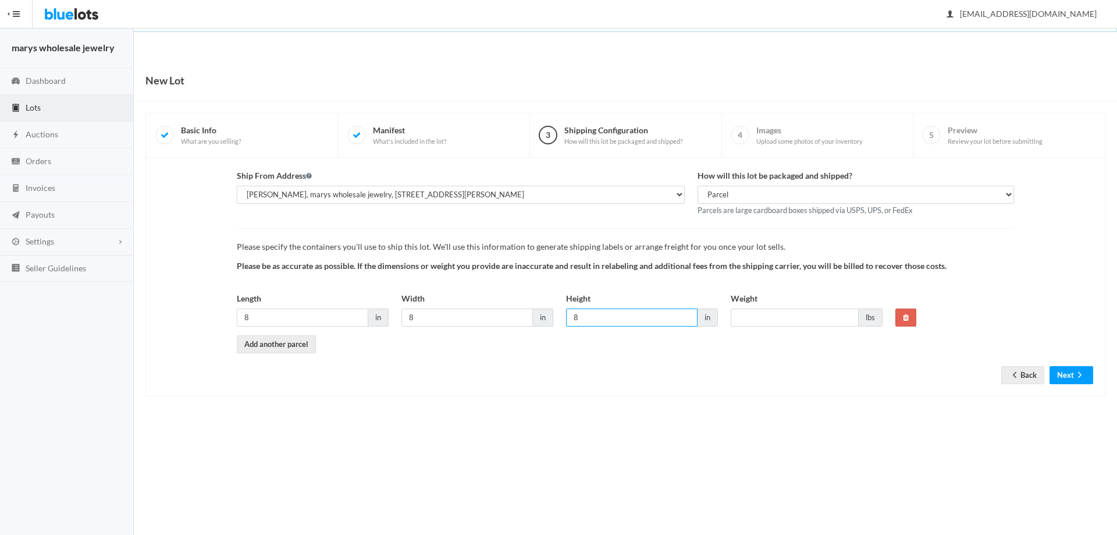
type input "8"
click at [758, 316] on input "Weight" at bounding box center [795, 317] width 128 height 18
type input "5"
drag, startPoint x: 1057, startPoint y: 374, endPoint x: 1045, endPoint y: 376, distance: 11.8
click at [1046, 376] on div "Back Next" at bounding box center [1047, 375] width 92 height 18
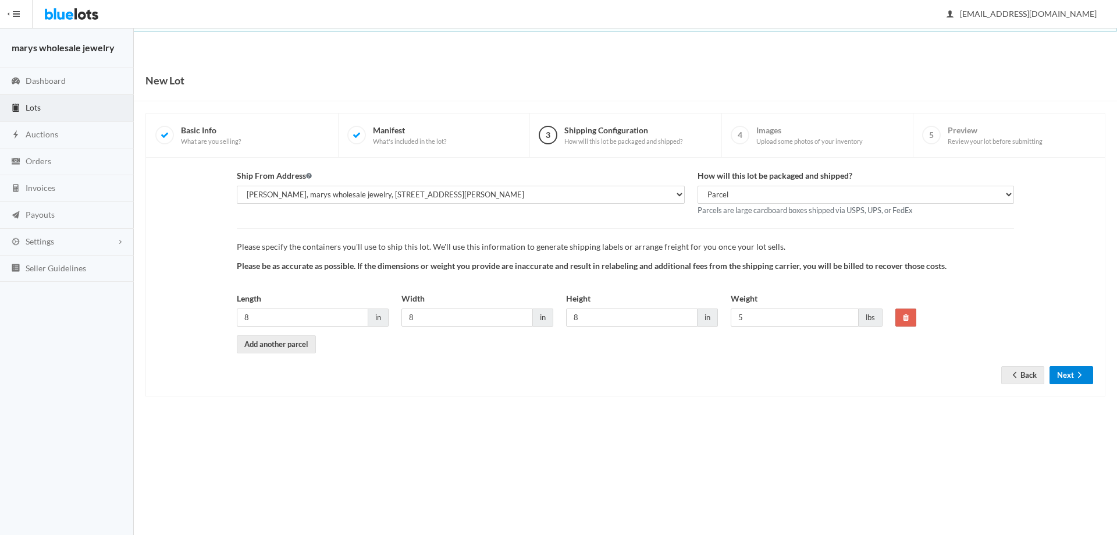
click at [1075, 376] on icon "arrow forward" at bounding box center [1080, 374] width 12 height 9
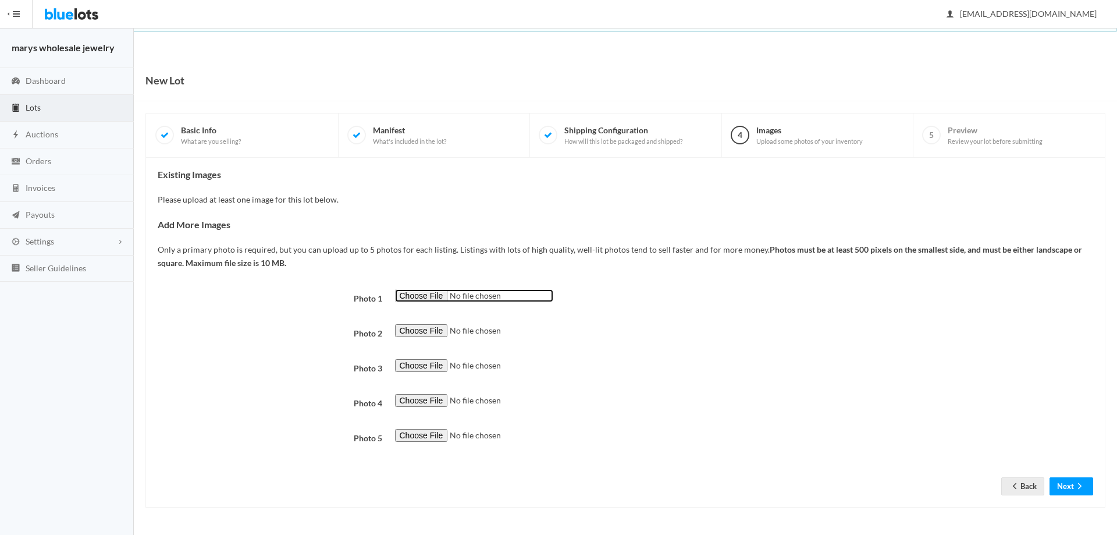
click at [407, 294] on input "file" at bounding box center [474, 295] width 158 height 13
type input "C:\fakepath\gr55.png"
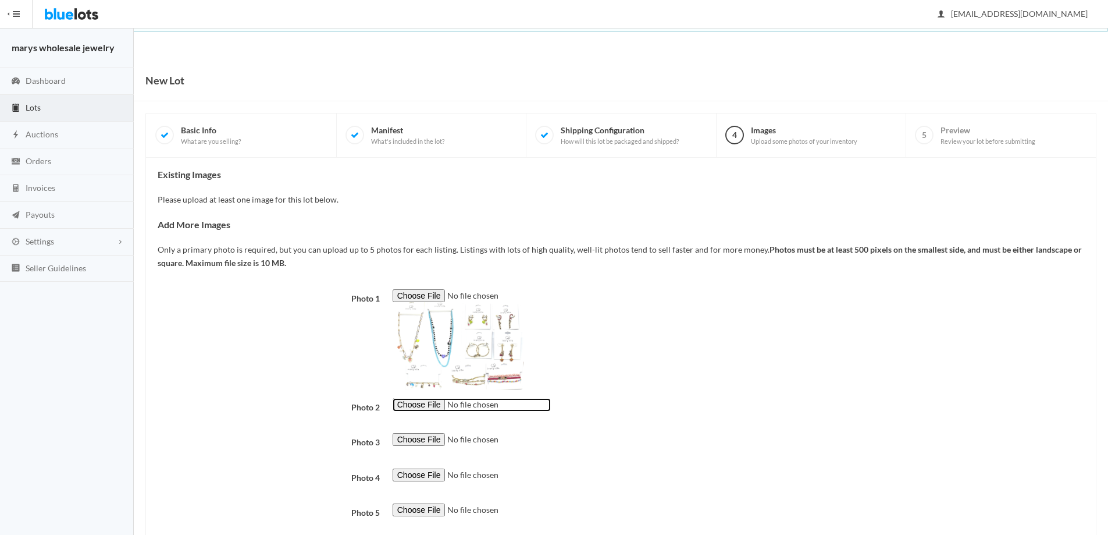
click at [429, 403] on input "file" at bounding box center [472, 404] width 158 height 13
type input "C:\fakepath\gr56.png"
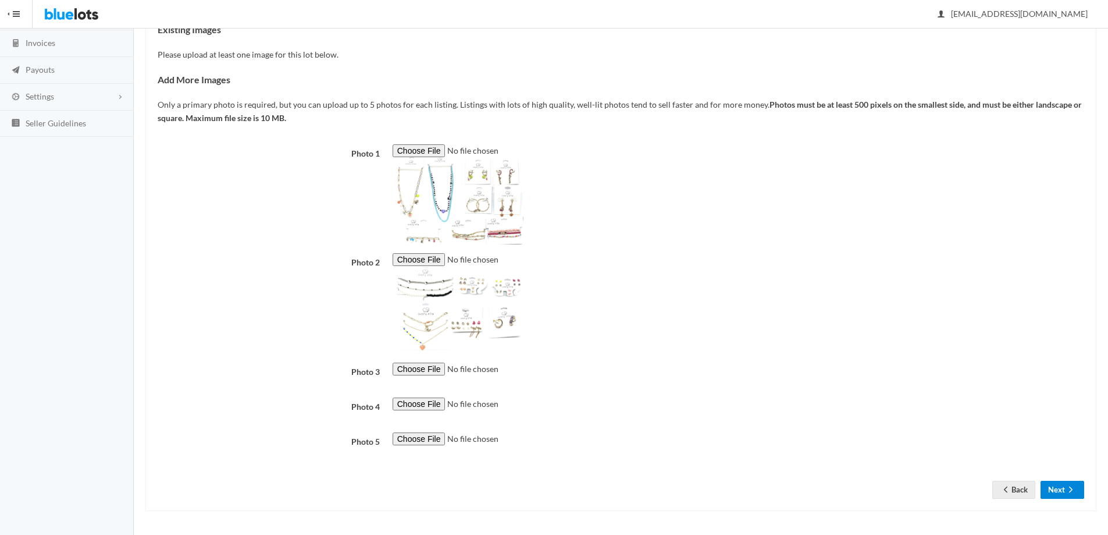
click at [1060, 493] on button "Next" at bounding box center [1063, 490] width 44 height 18
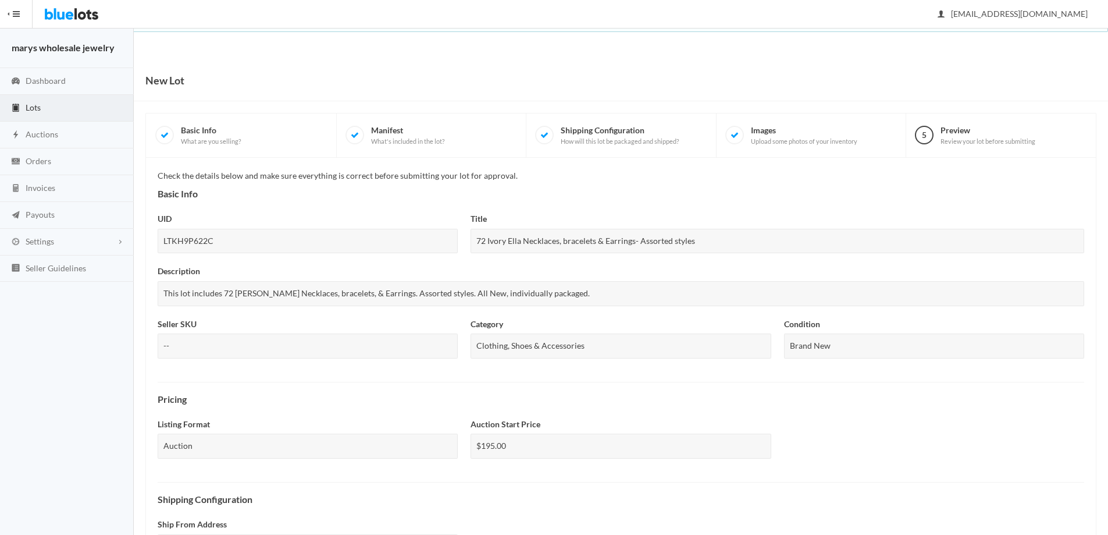
scroll to position [287, 0]
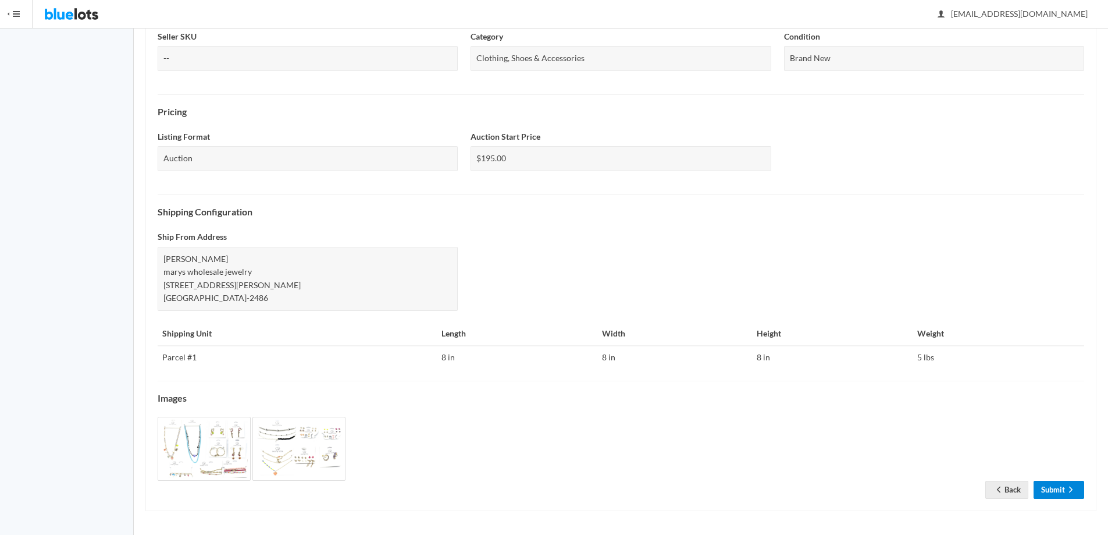
click at [1054, 492] on link "Submit" at bounding box center [1059, 490] width 51 height 18
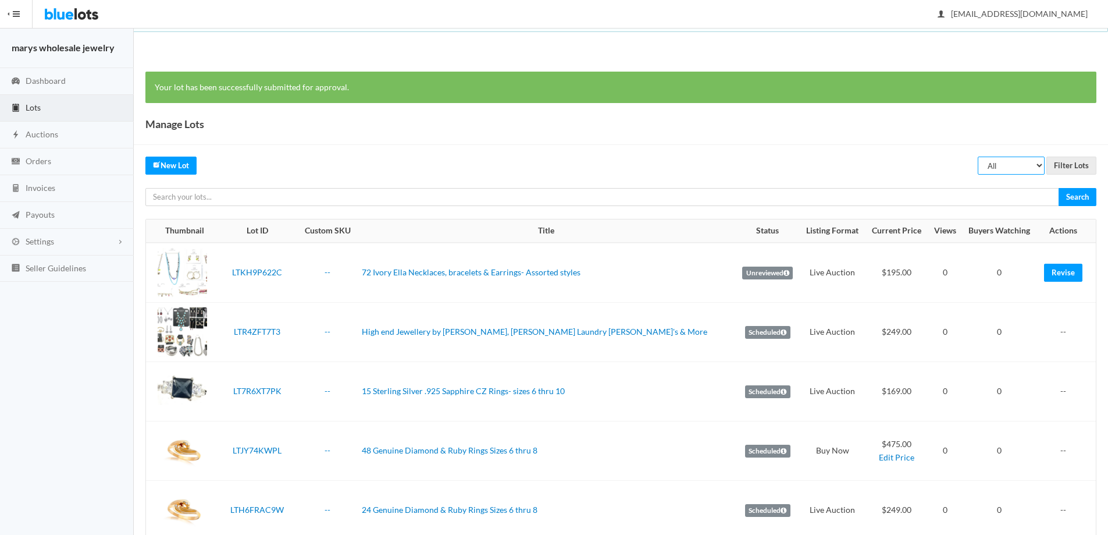
click at [1013, 166] on select "All Draft Unreviewed Rejected Scheduled Listed Sold Ended" at bounding box center [1011, 165] width 67 height 18
select select "listed"
click at [978, 156] on select "All Draft Unreviewed Rejected Scheduled Listed Sold Ended" at bounding box center [1011, 165] width 67 height 18
click at [1068, 159] on input "Filter Lots" at bounding box center [1072, 165] width 50 height 18
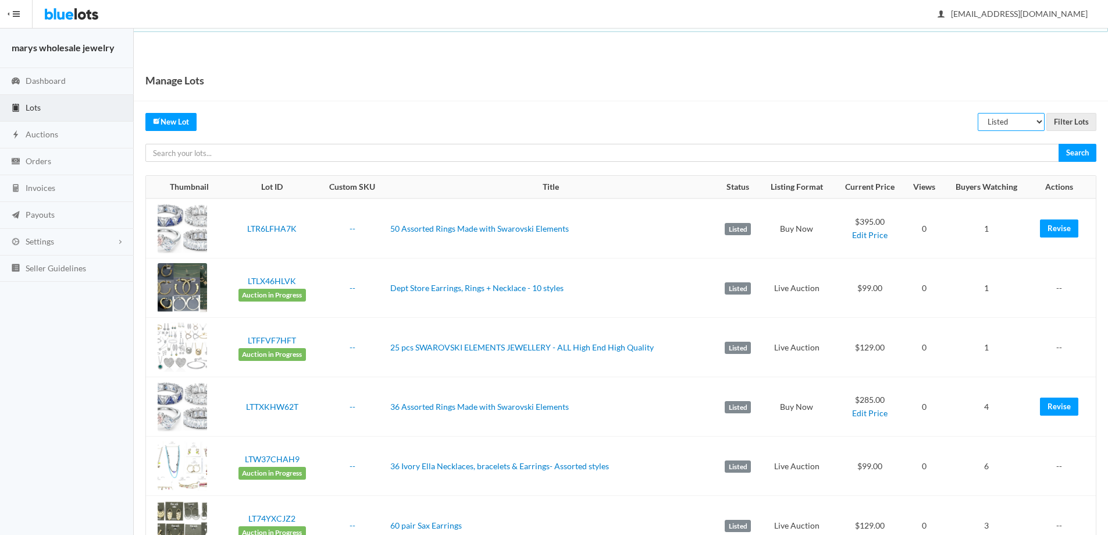
click at [1002, 124] on select "All Draft Unreviewed Rejected Scheduled Listed Sold Ended" at bounding box center [1011, 122] width 67 height 18
select select "sold"
click at [978, 113] on select "All Draft Unreviewed Rejected Scheduled Listed Sold Ended" at bounding box center [1011, 122] width 67 height 18
click at [1076, 120] on input "Filter Lots" at bounding box center [1072, 122] width 50 height 18
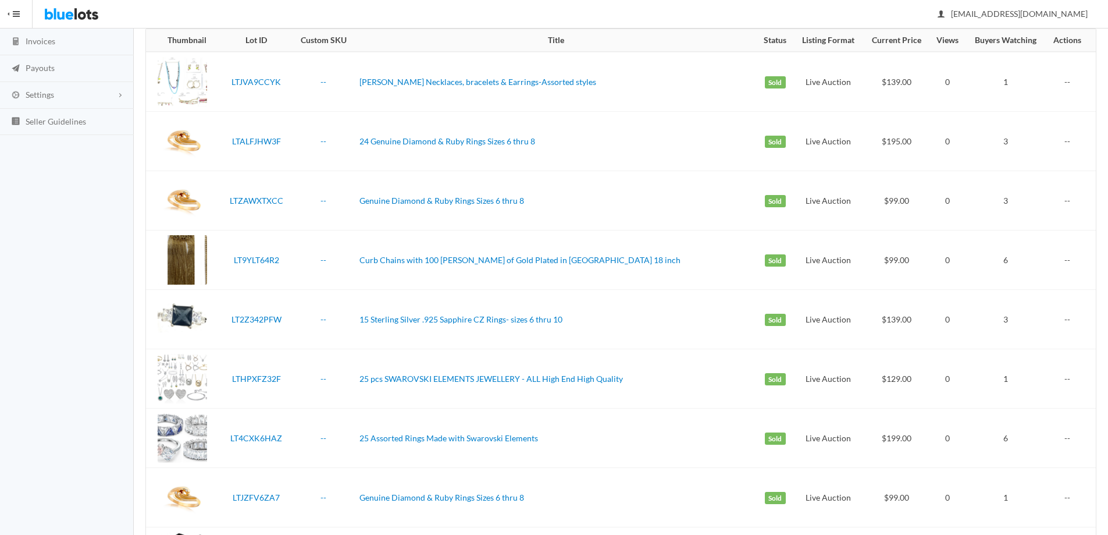
scroll to position [62, 0]
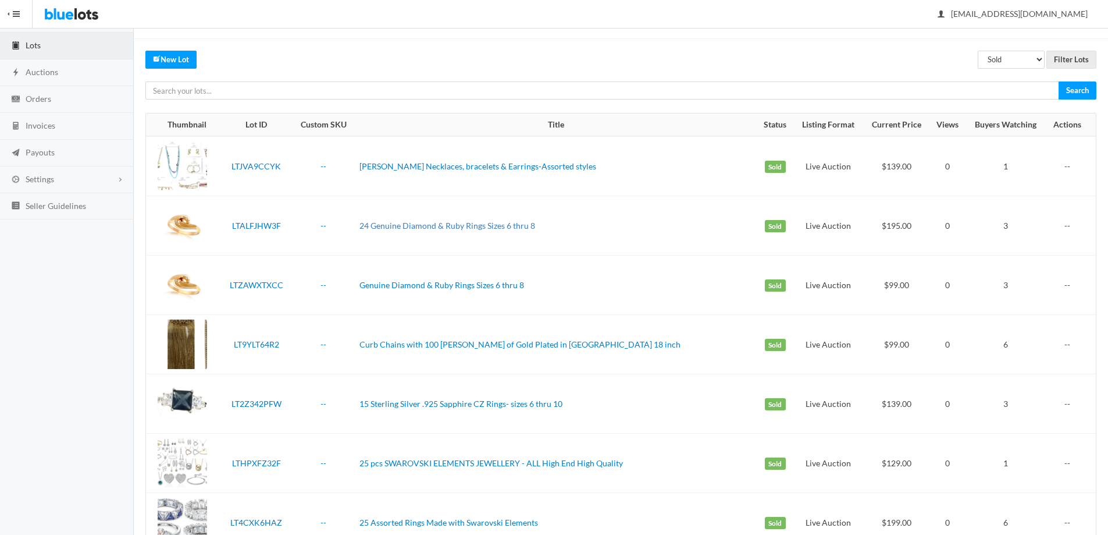
click at [464, 227] on link "24 Genuine Diamond & Ruby Rings Sizes 6 thru 8" at bounding box center [448, 225] width 176 height 10
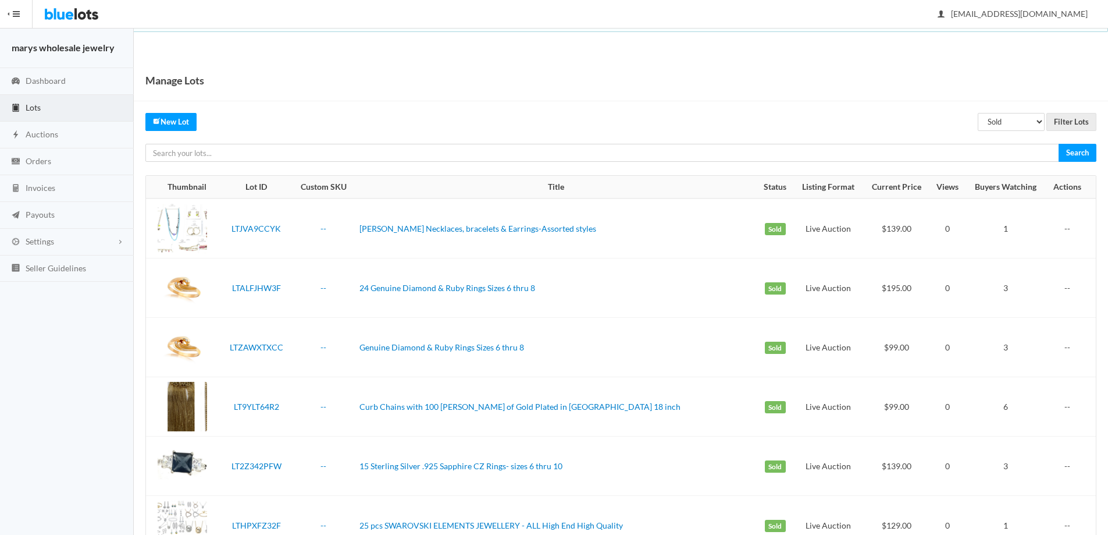
scroll to position [62, 0]
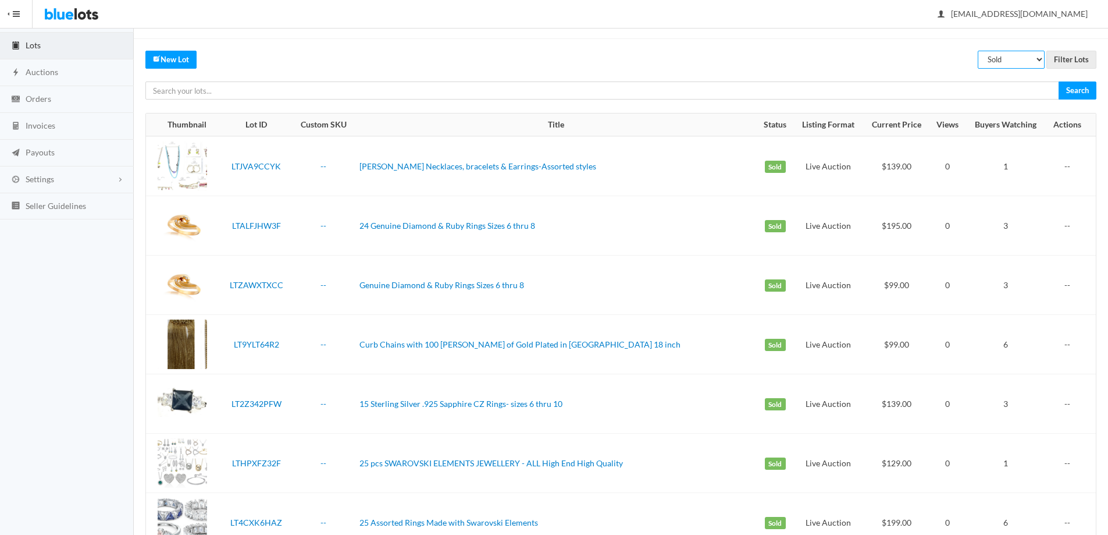
click at [1005, 59] on select "All Draft Unreviewed Rejected Scheduled Listed Sold Ended" at bounding box center [1011, 60] width 67 height 18
